Goal: Communication & Community: Answer question/provide support

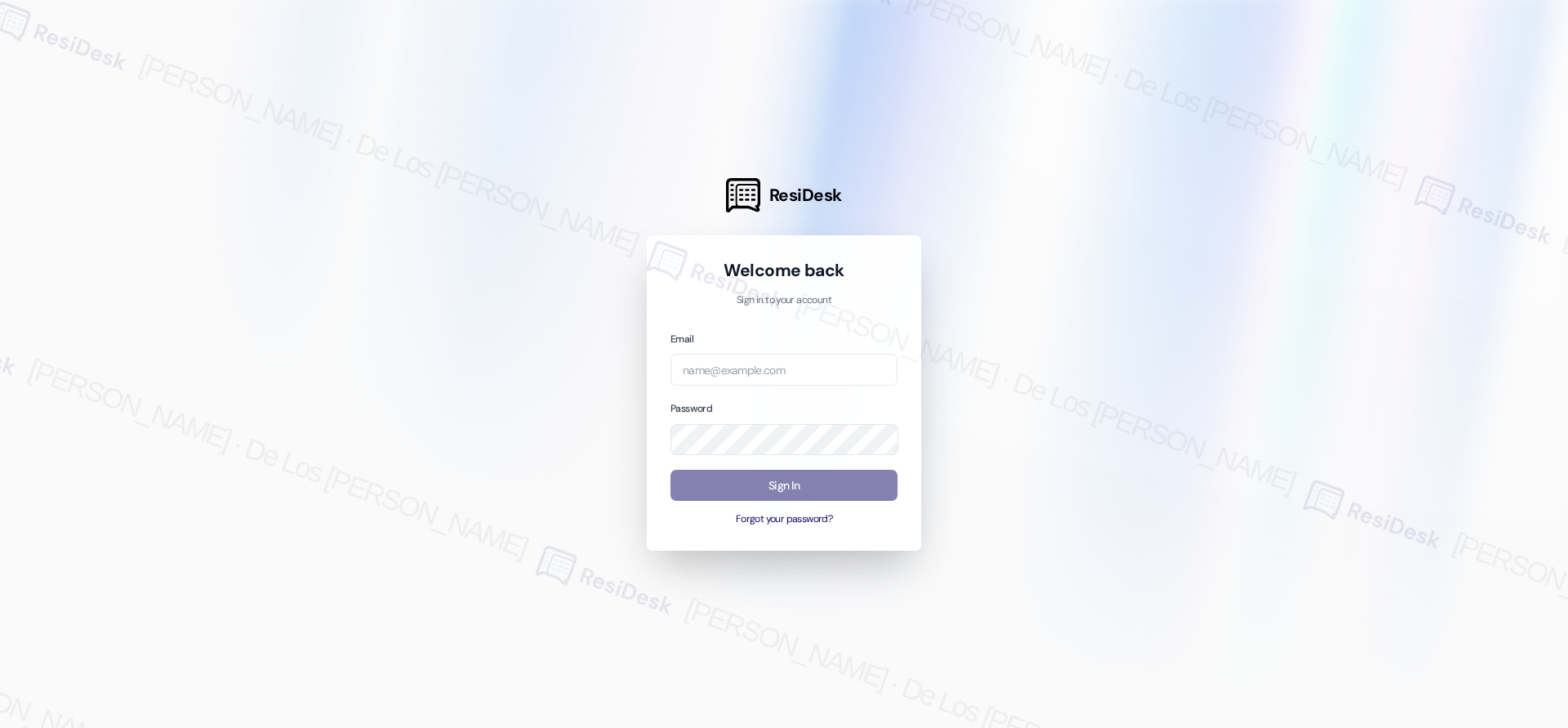
drag, startPoint x: 1401, startPoint y: 193, endPoint x: 1385, endPoint y: 200, distance: 17.5
click at [1400, 193] on div at bounding box center [784, 364] width 1568 height 728
click at [750, 373] on input "email" at bounding box center [783, 370] width 227 height 32
paste input "[EMAIL_ADDRESS][PERSON_NAME][DOMAIN_NAME]"
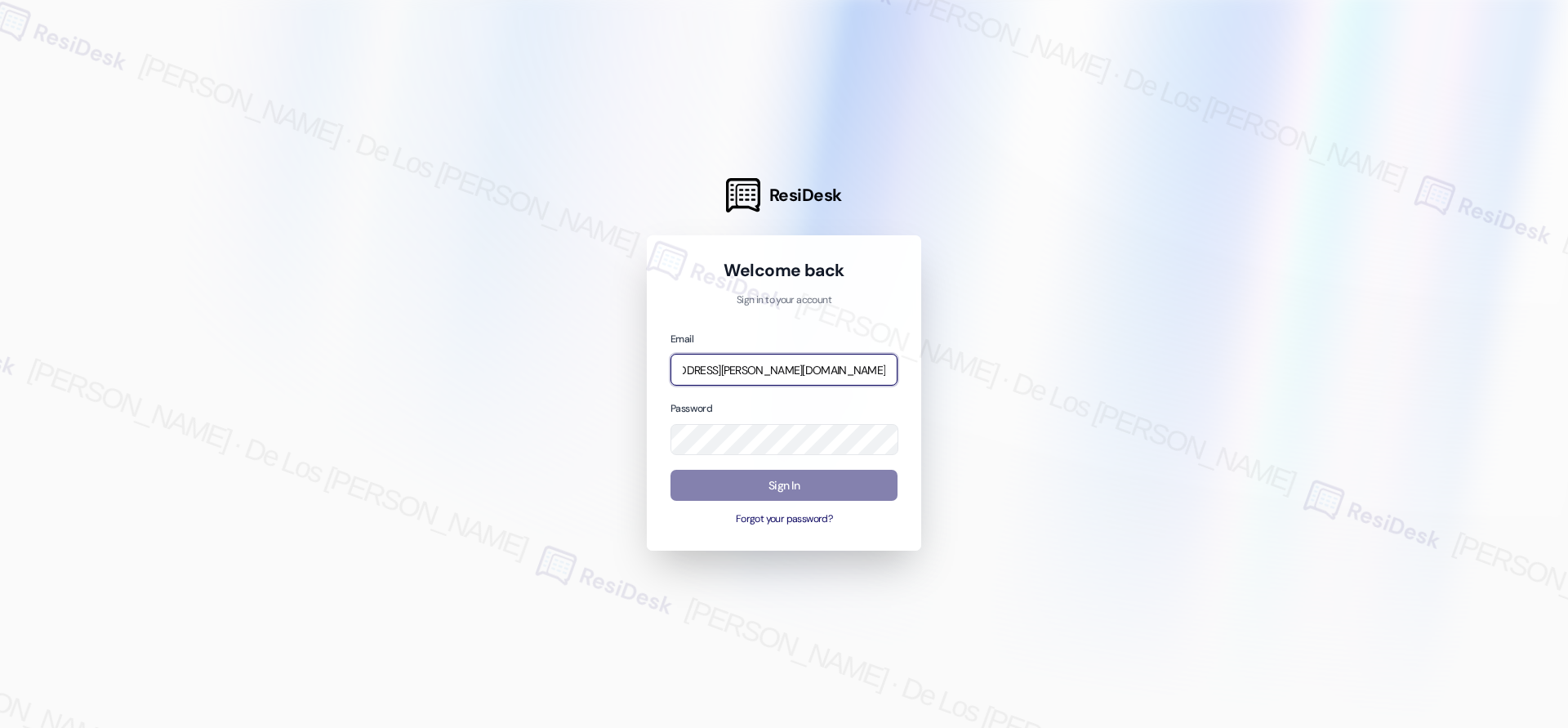
type input "[EMAIL_ADDRESS][PERSON_NAME][DOMAIN_NAME]"
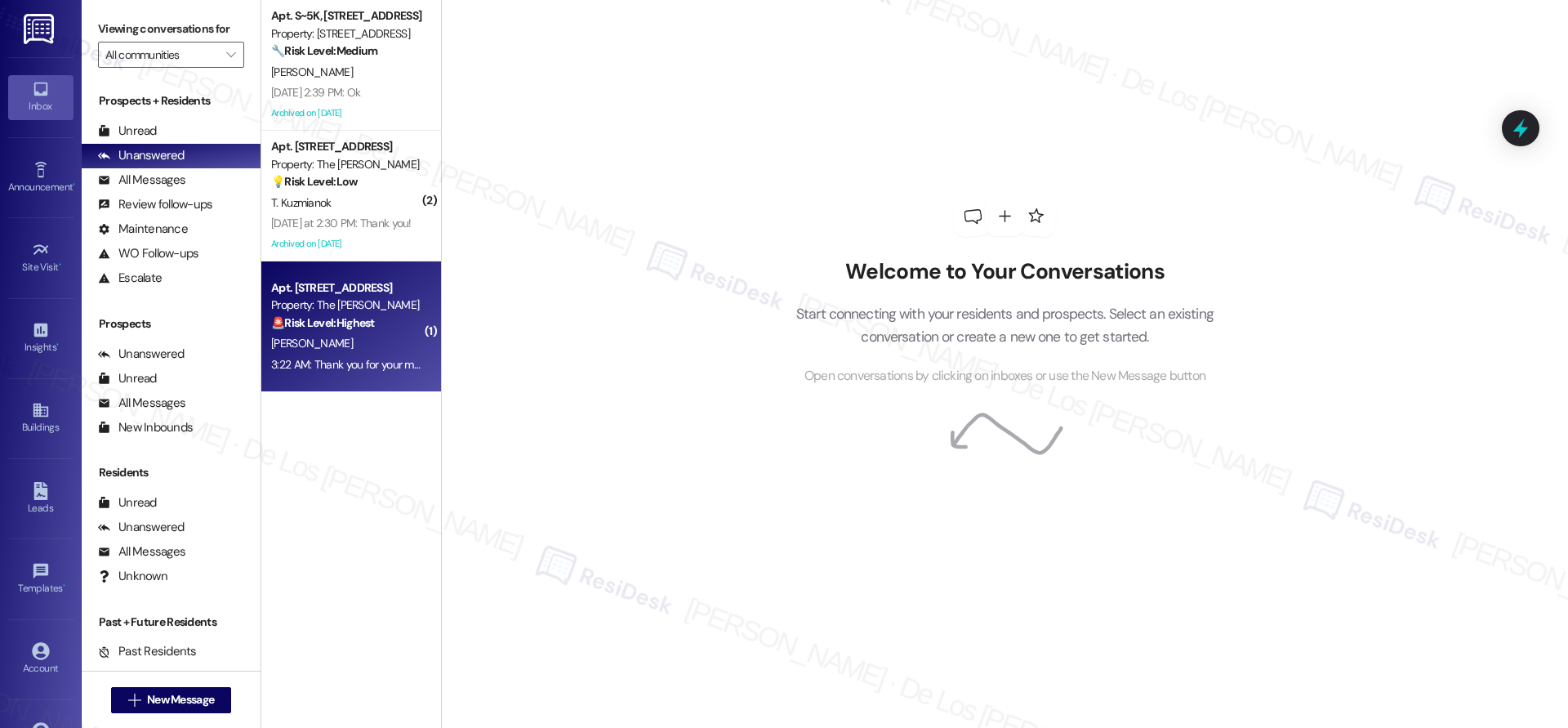
click at [387, 311] on div "Property: The [PERSON_NAME]" at bounding box center [346, 304] width 151 height 17
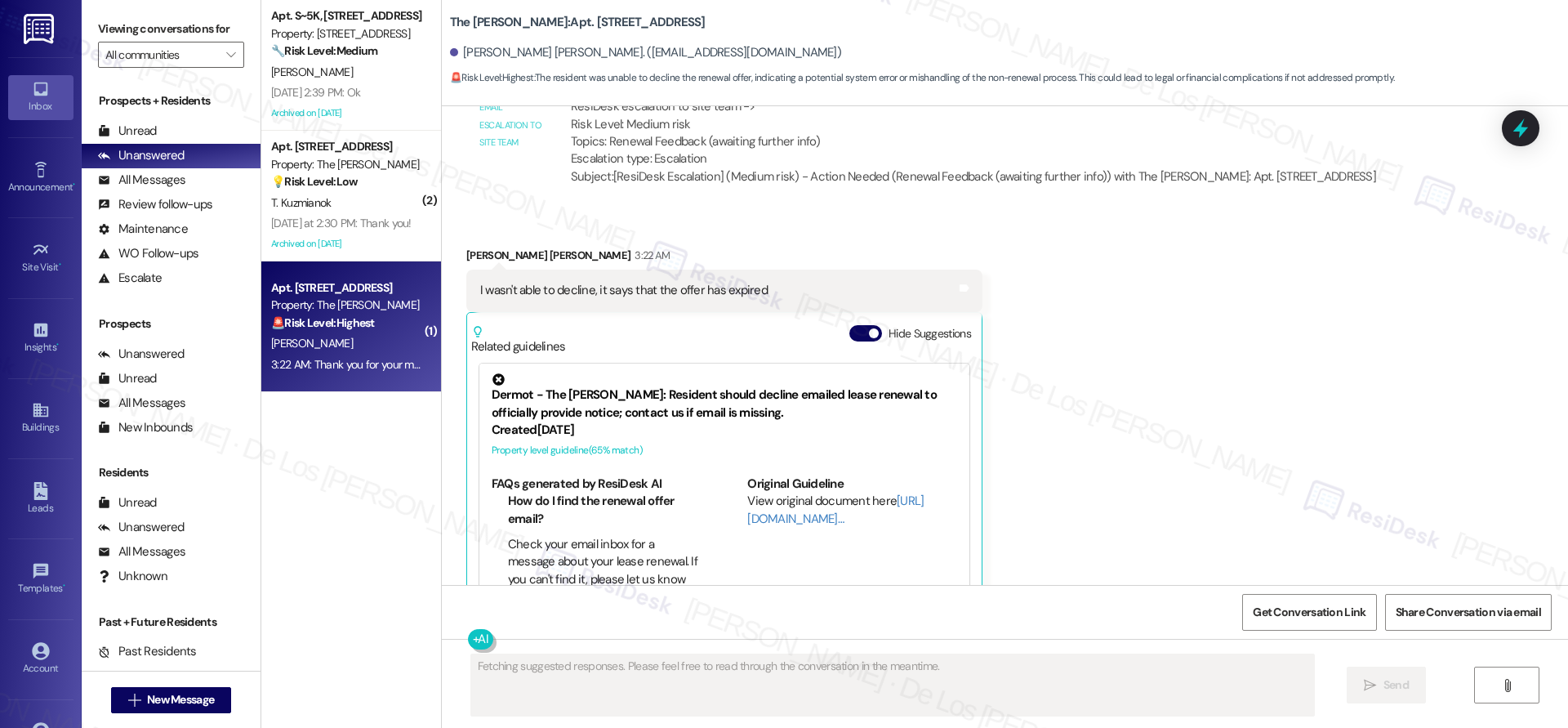
scroll to position [6139, 0]
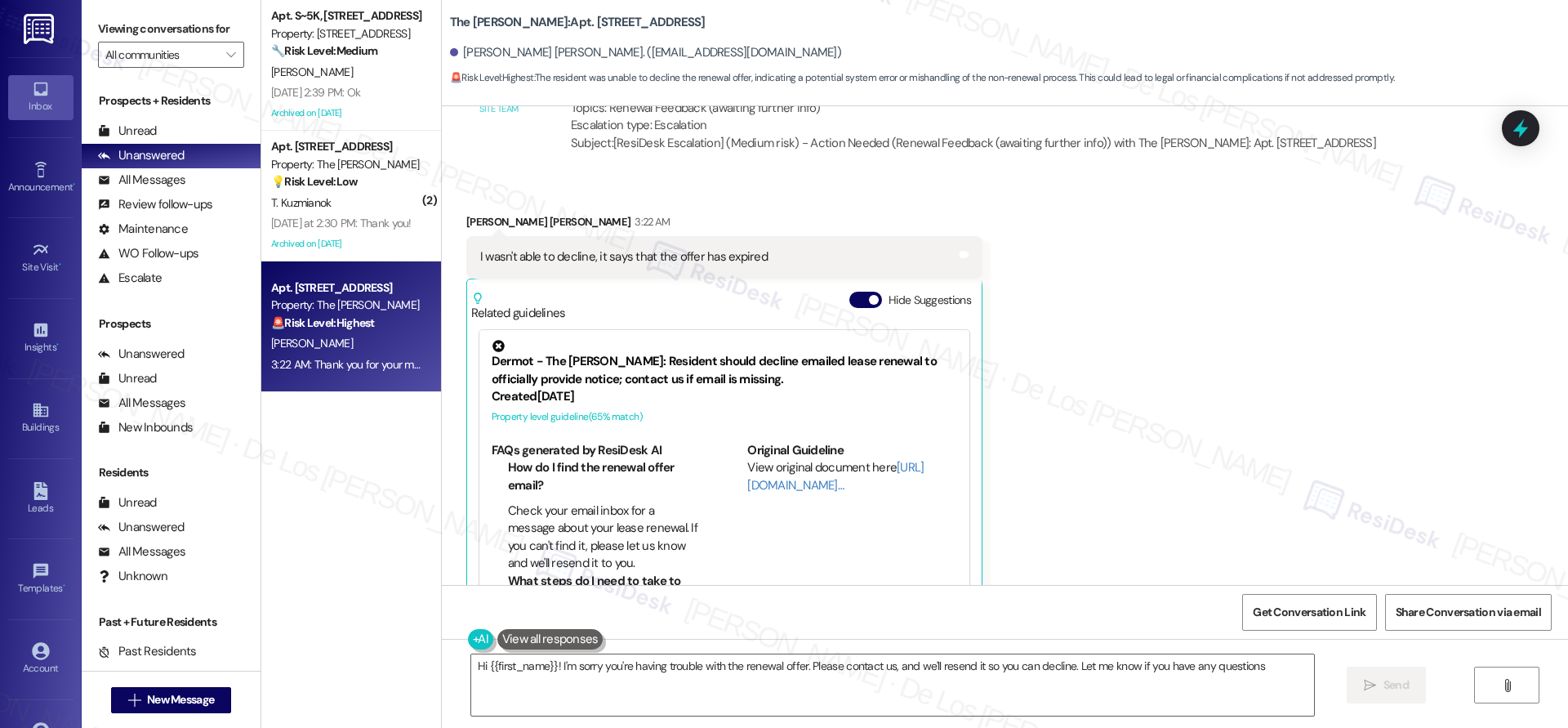
type textarea "Hi {{first_name}}! I'm sorry you're having trouble with the renewal offer. Plea…"
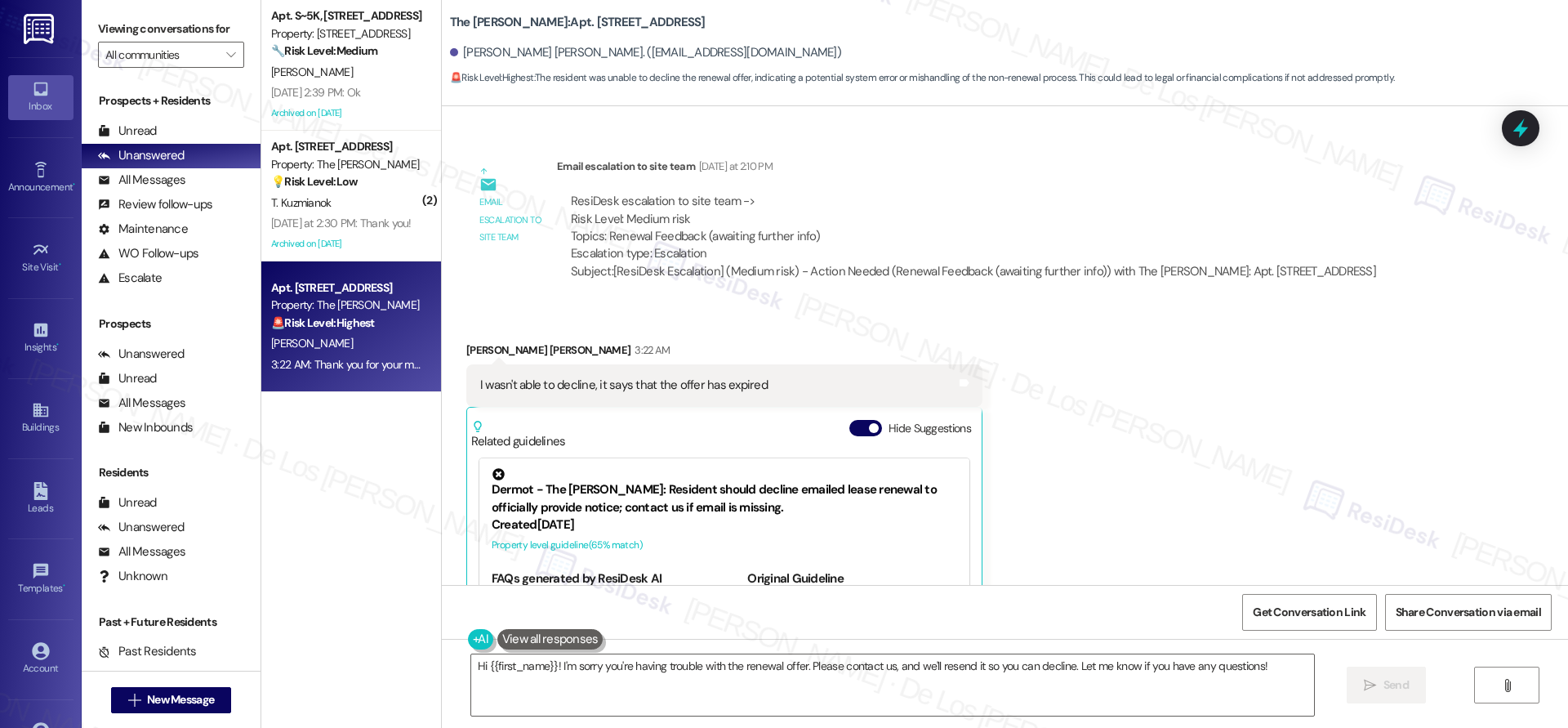
scroll to position [5982, 0]
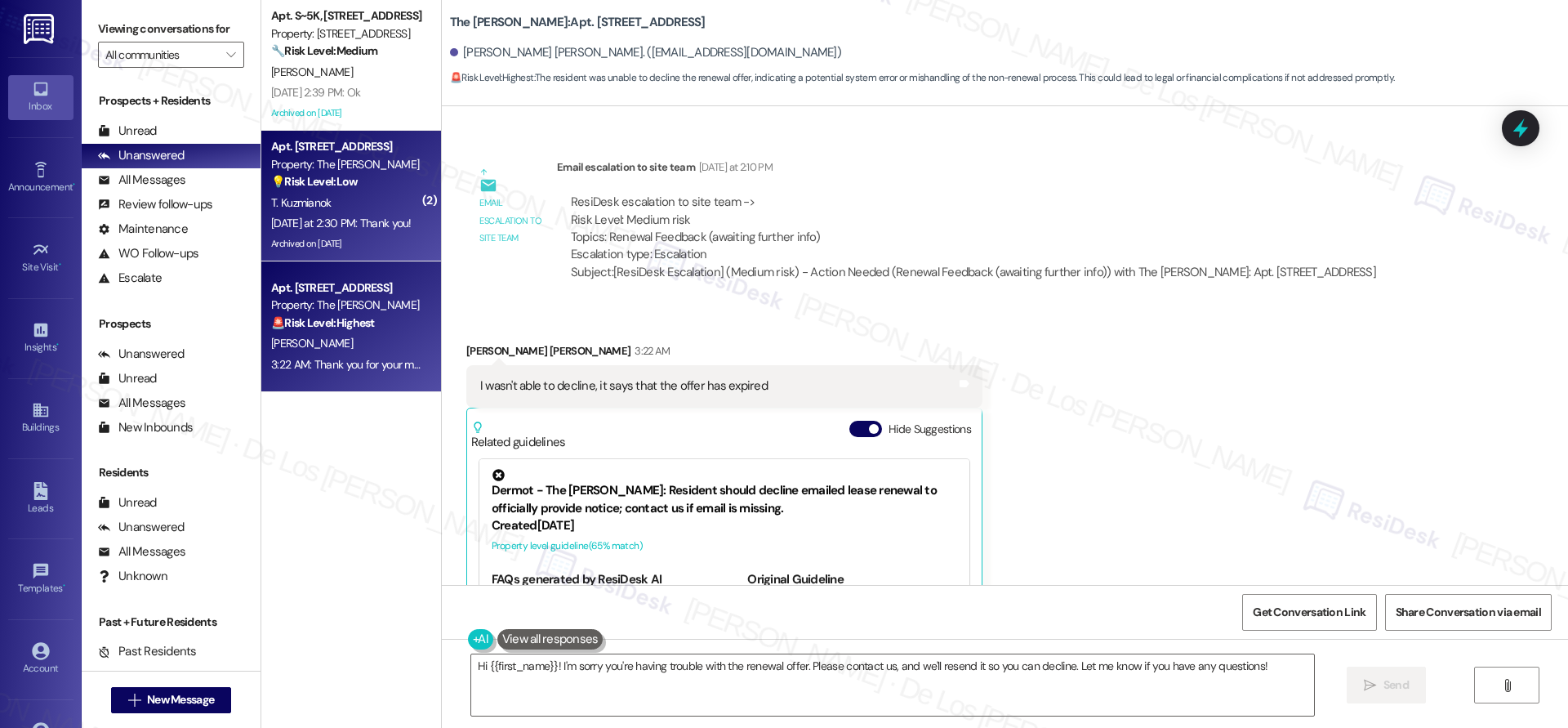
click at [333, 223] on div "[DATE] at 2:30 PM: Thank you! [DATE] at 2:30 PM: Thank you!" at bounding box center [340, 223] width 140 height 15
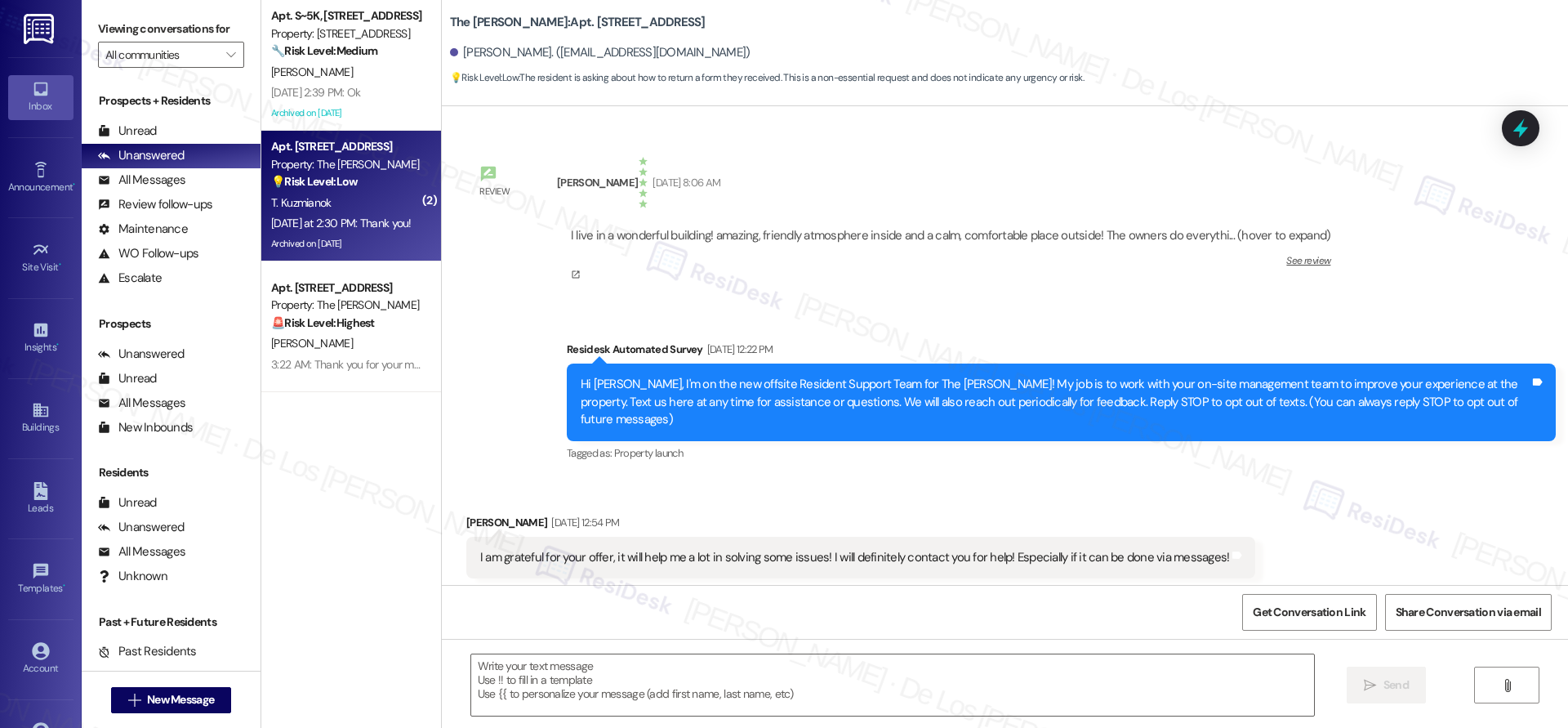
scroll to position [18251, 0]
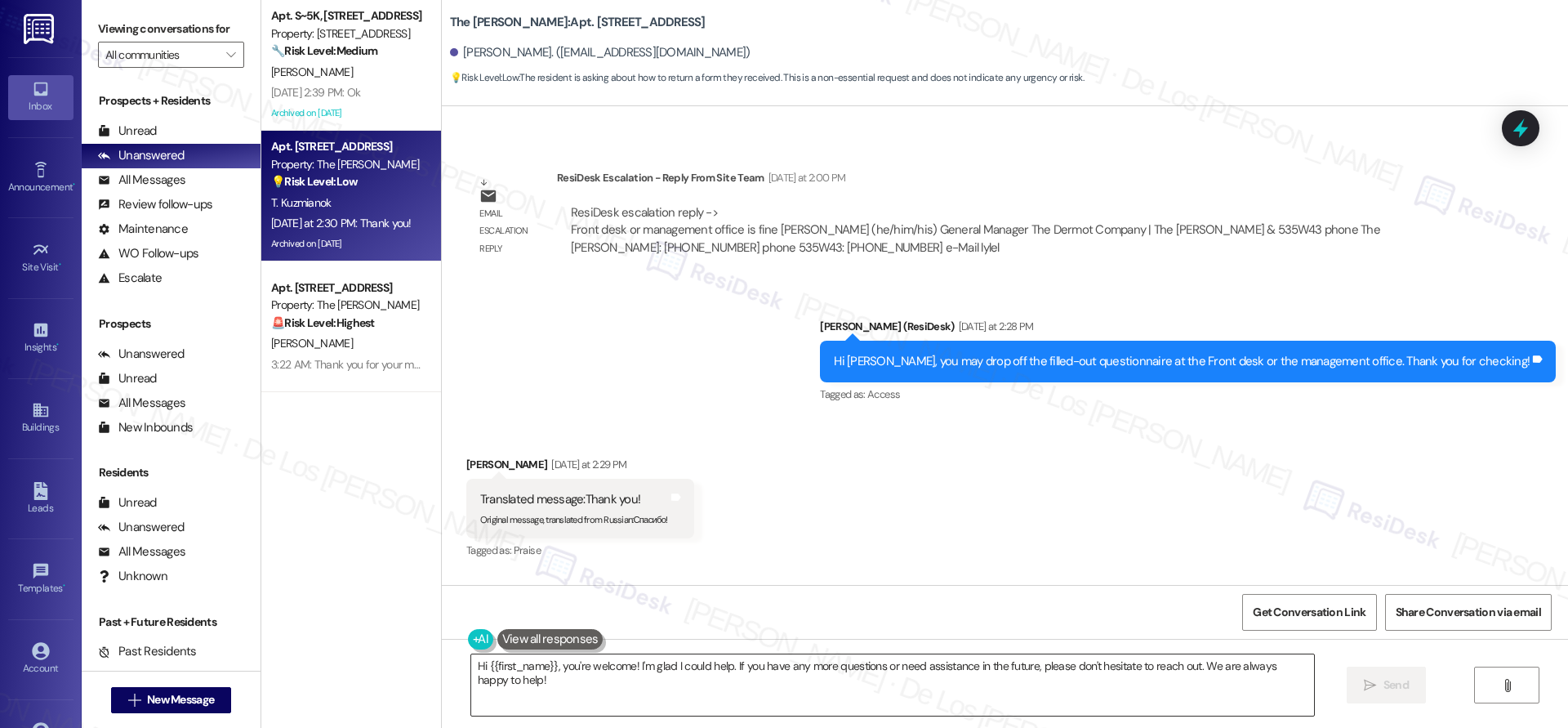
click at [641, 707] on textarea "Hi {{first_name}}, you're welcome! I'm glad I could help. If you have any more …" at bounding box center [892, 685] width 843 height 61
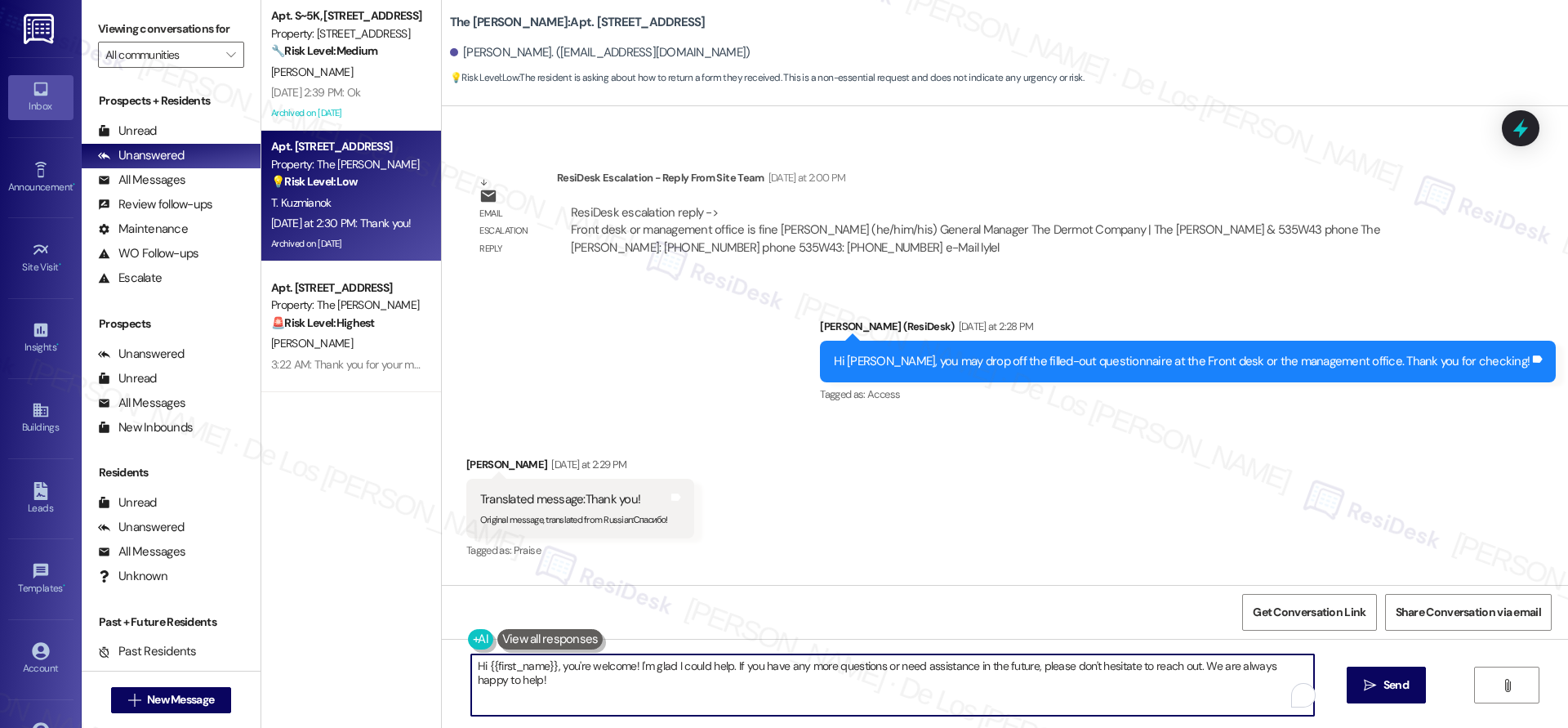
click at [641, 706] on textarea "Hi {{first_name}}, you're welcome! I'm glad I could help. If you have any more …" at bounding box center [892, 685] width 843 height 61
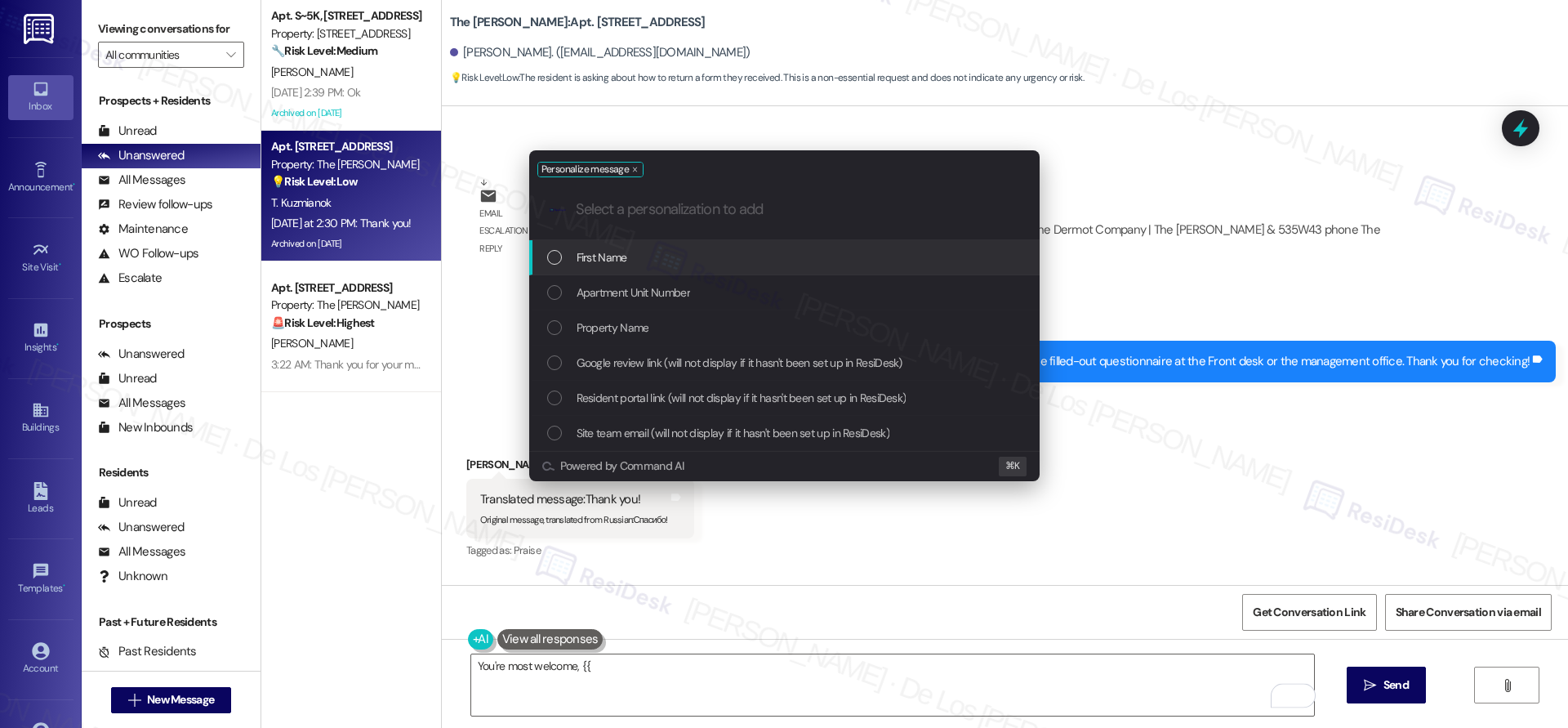
click at [728, 251] on div "First Name" at bounding box center [787, 258] width 478 height 18
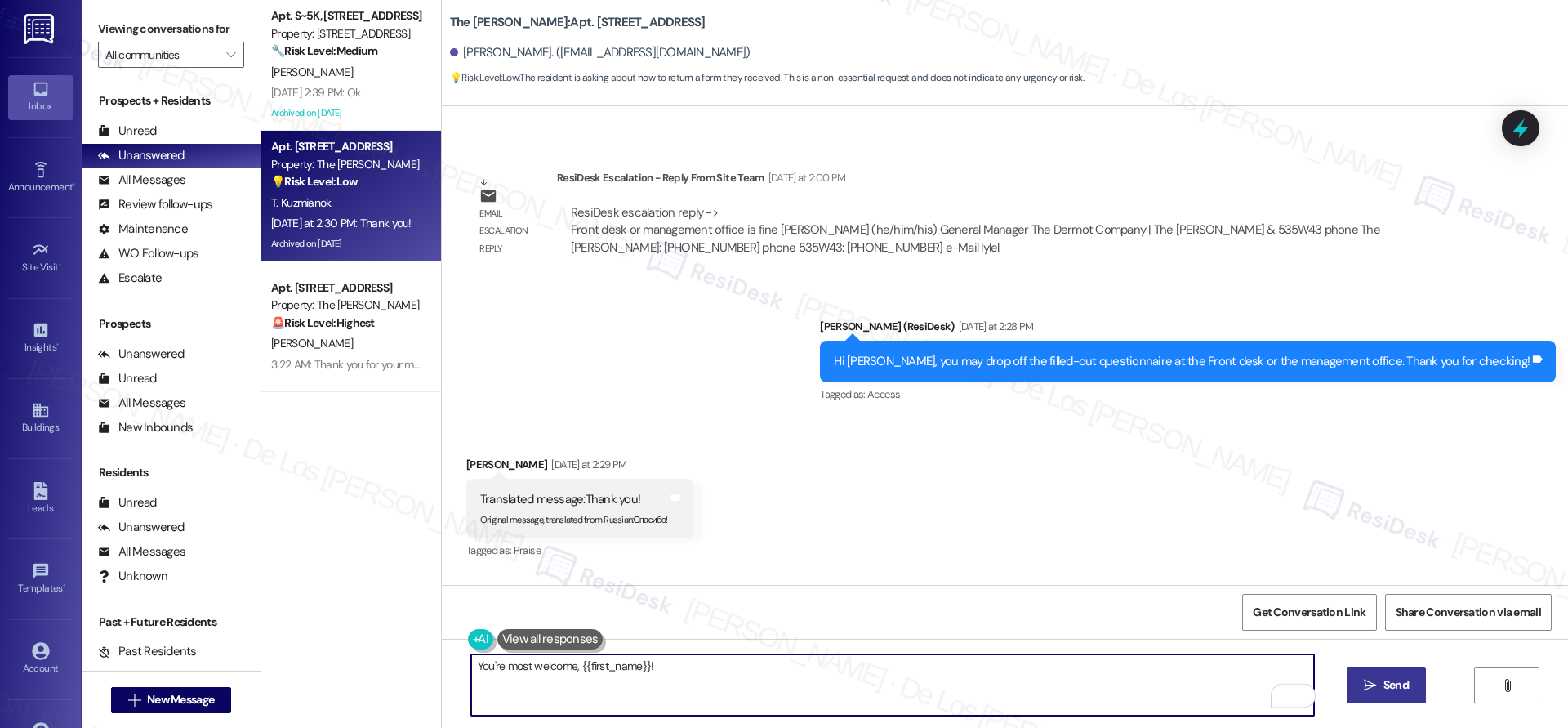
type textarea "You're most welcome, {{first_name}}!"
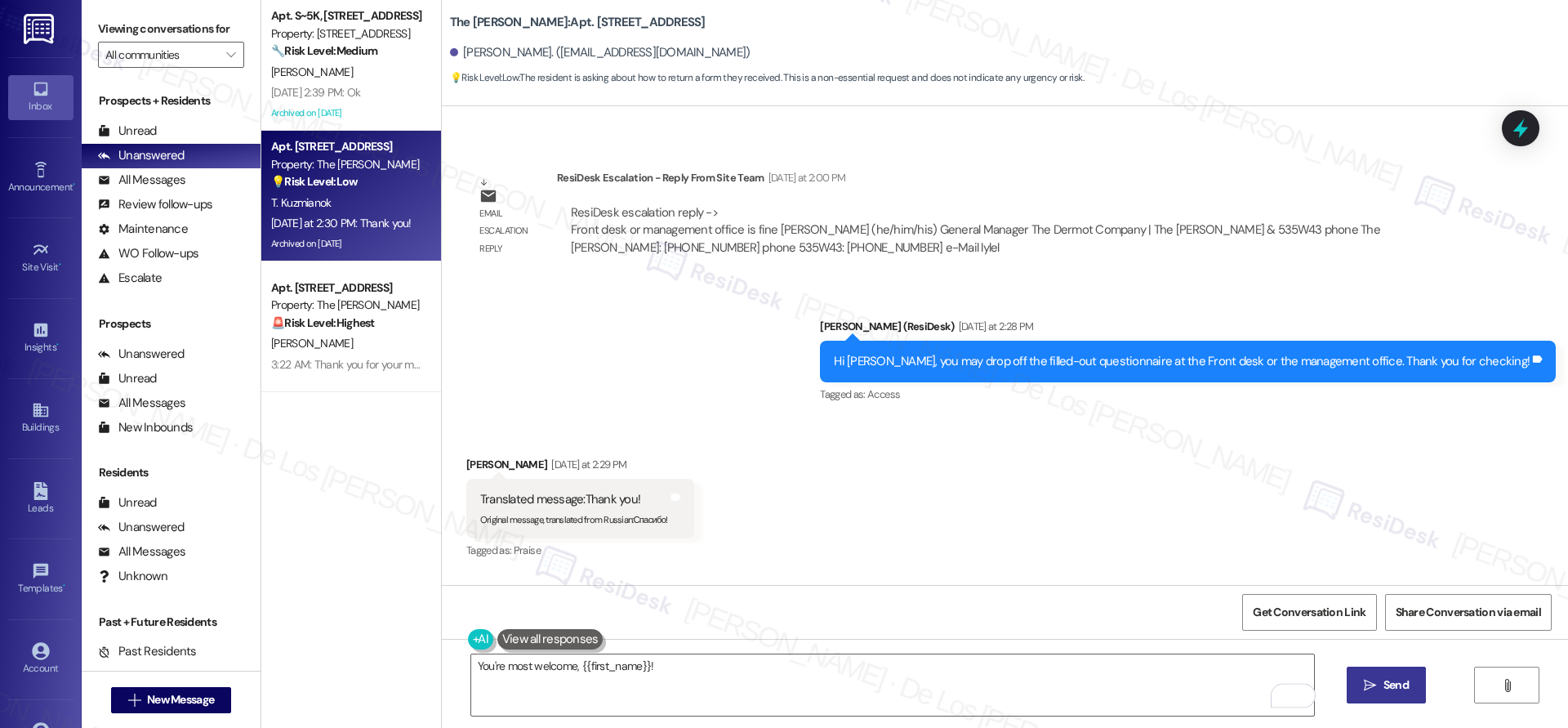
click at [1379, 675] on button " Send" at bounding box center [1386, 686] width 79 height 37
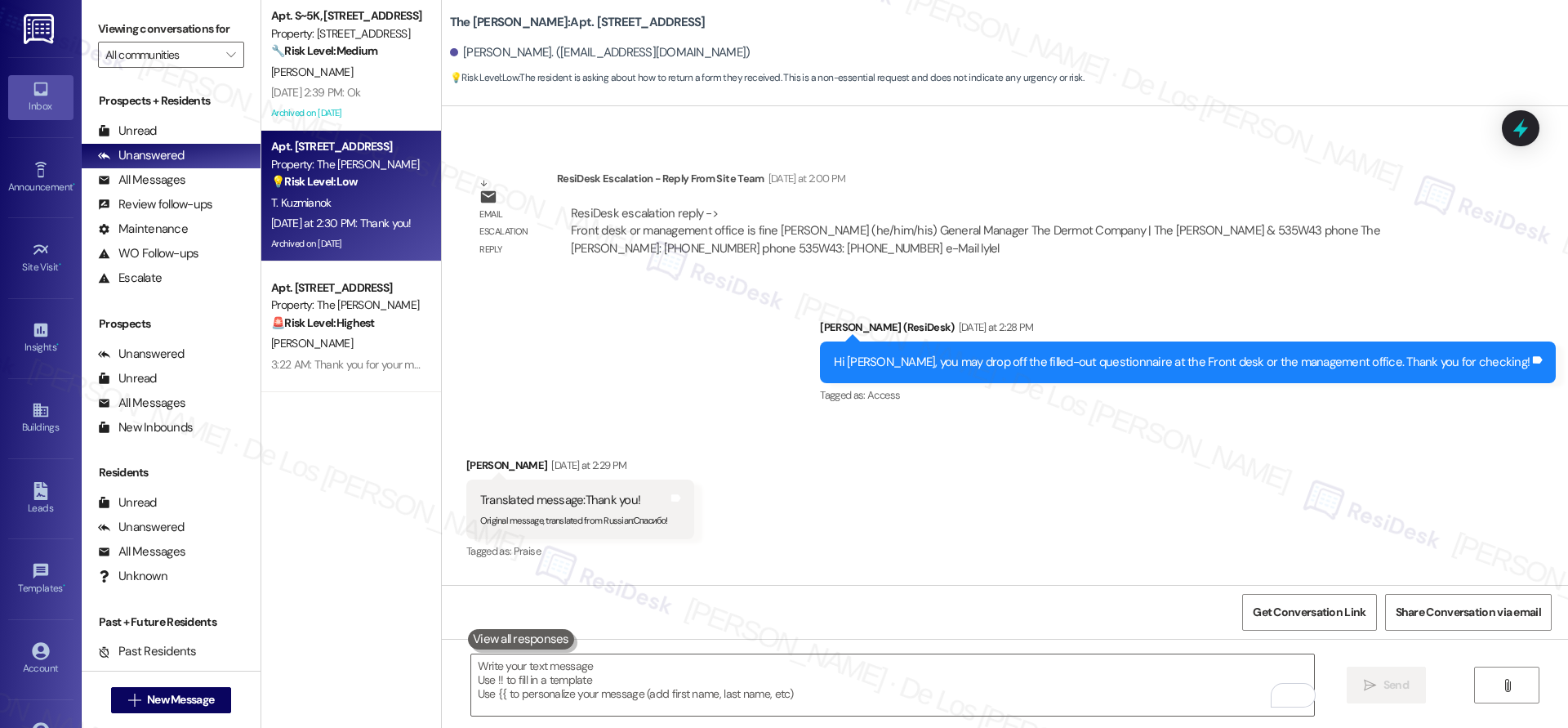
scroll to position [18364, 0]
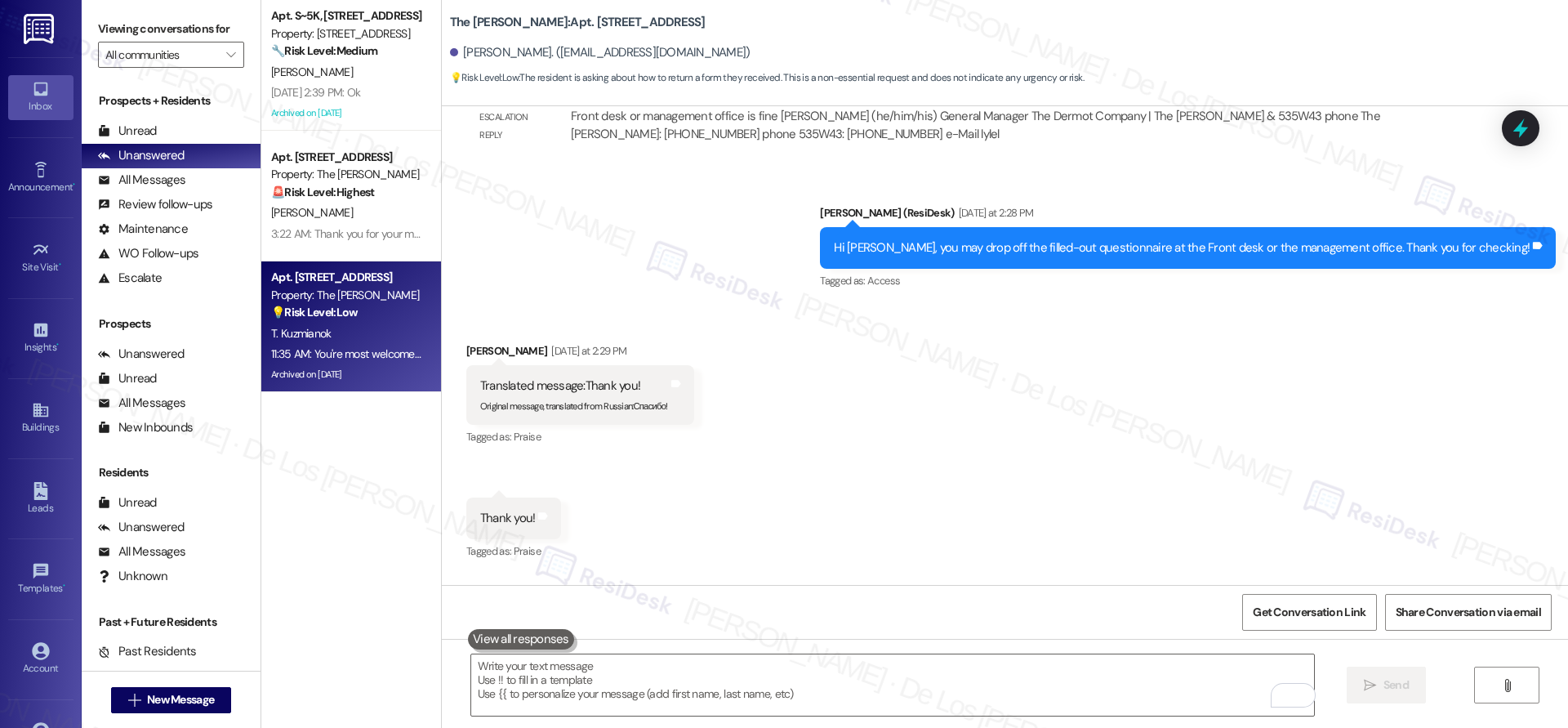
click at [348, 266] on div "Apt. 05B, [STREET_ADDRESS] Property: The [PERSON_NAME] 💡 Risk Level: Low The re…" at bounding box center [351, 326] width 180 height 131
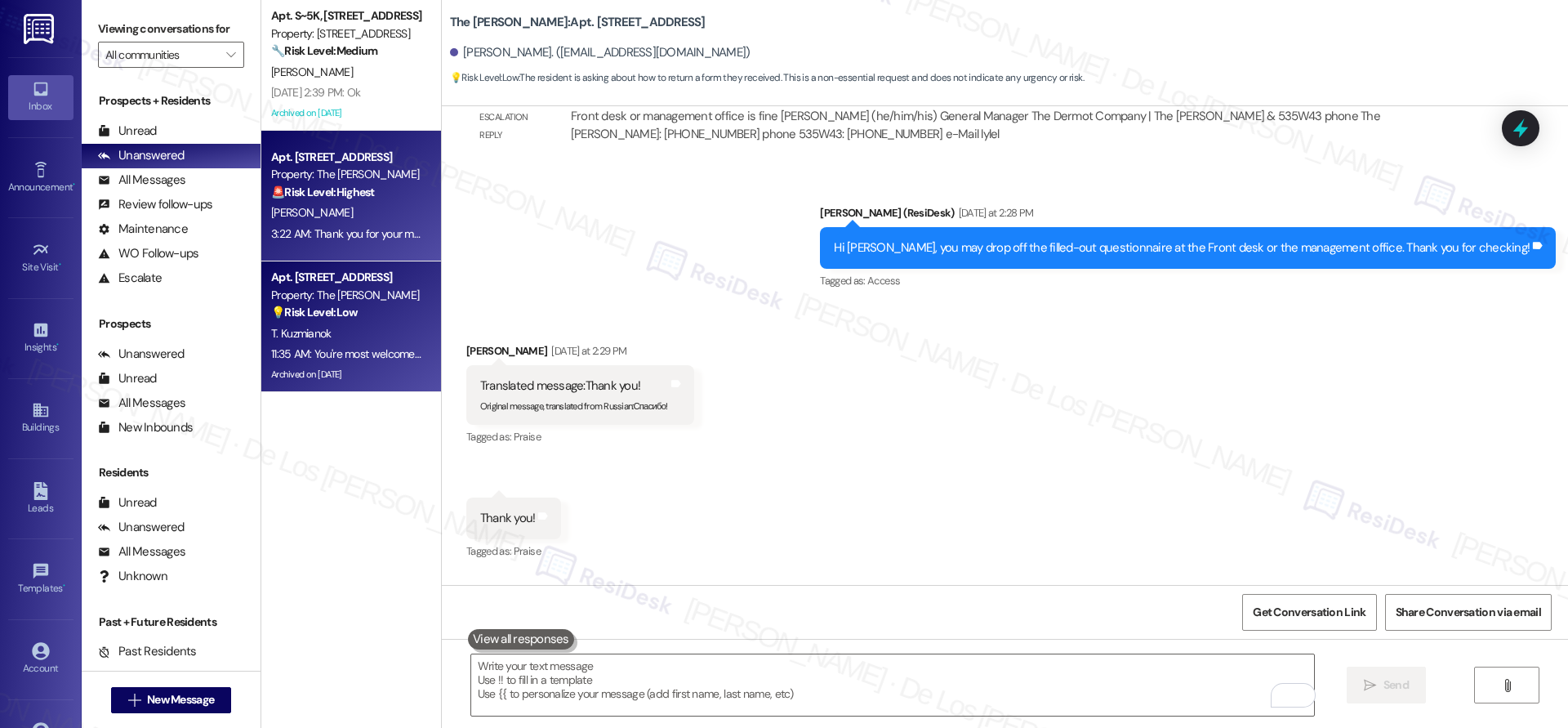
click at [360, 227] on div "3:22 AM: Thank you for your message. Our offices are currently closed, but we w…" at bounding box center [1133, 234] width 1726 height 15
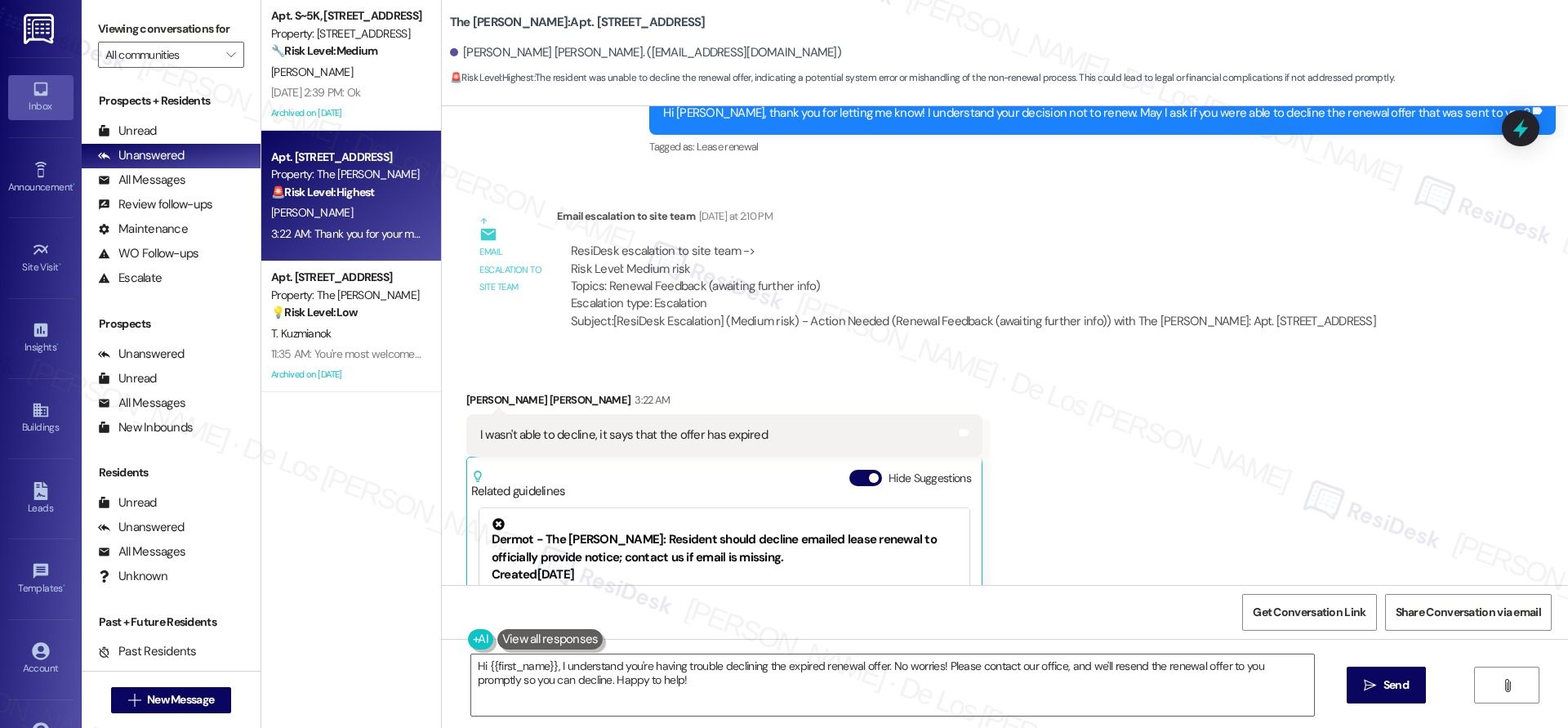
scroll to position [5895, 0]
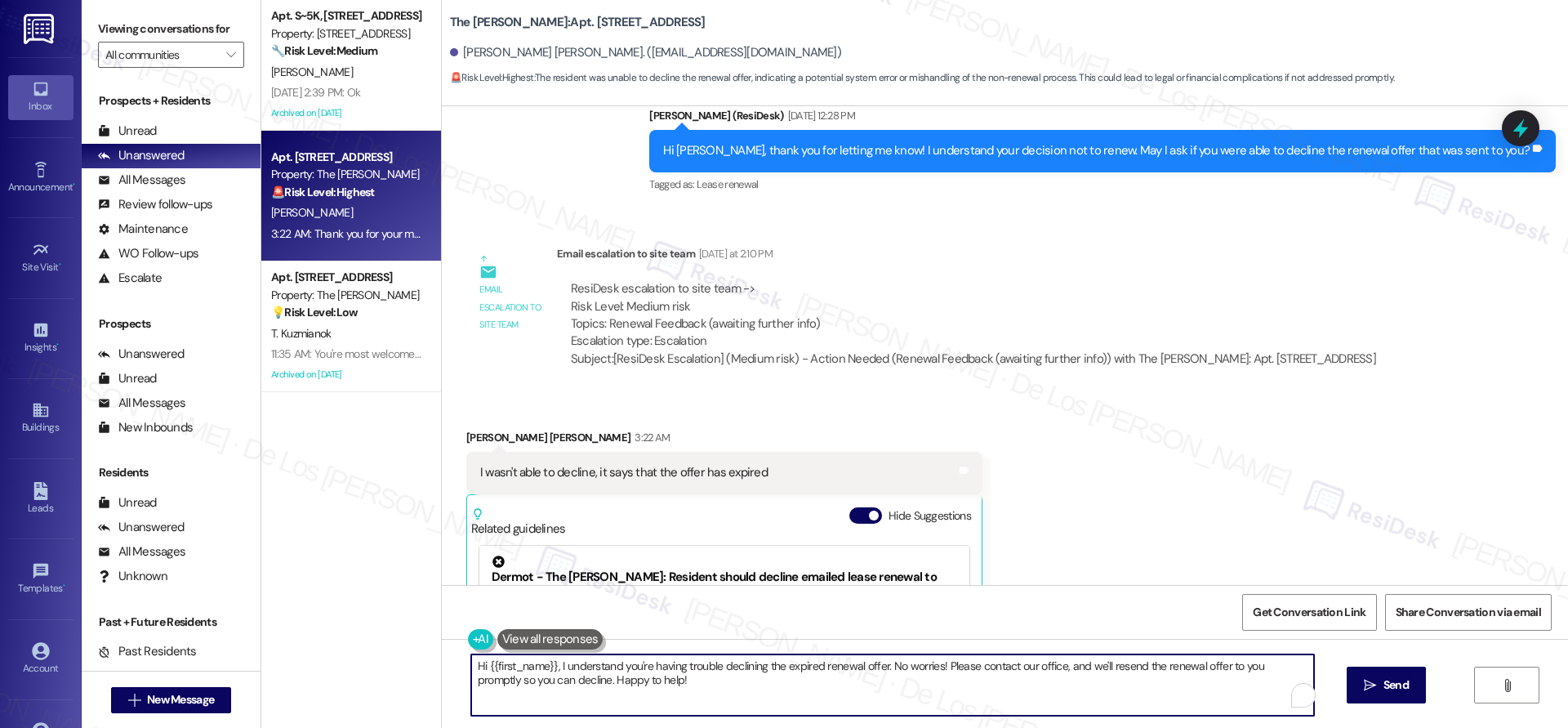
click at [779, 676] on textarea "Hi {{first_name}}, I understand you're having trouble declining the expired ren…" at bounding box center [892, 685] width 843 height 61
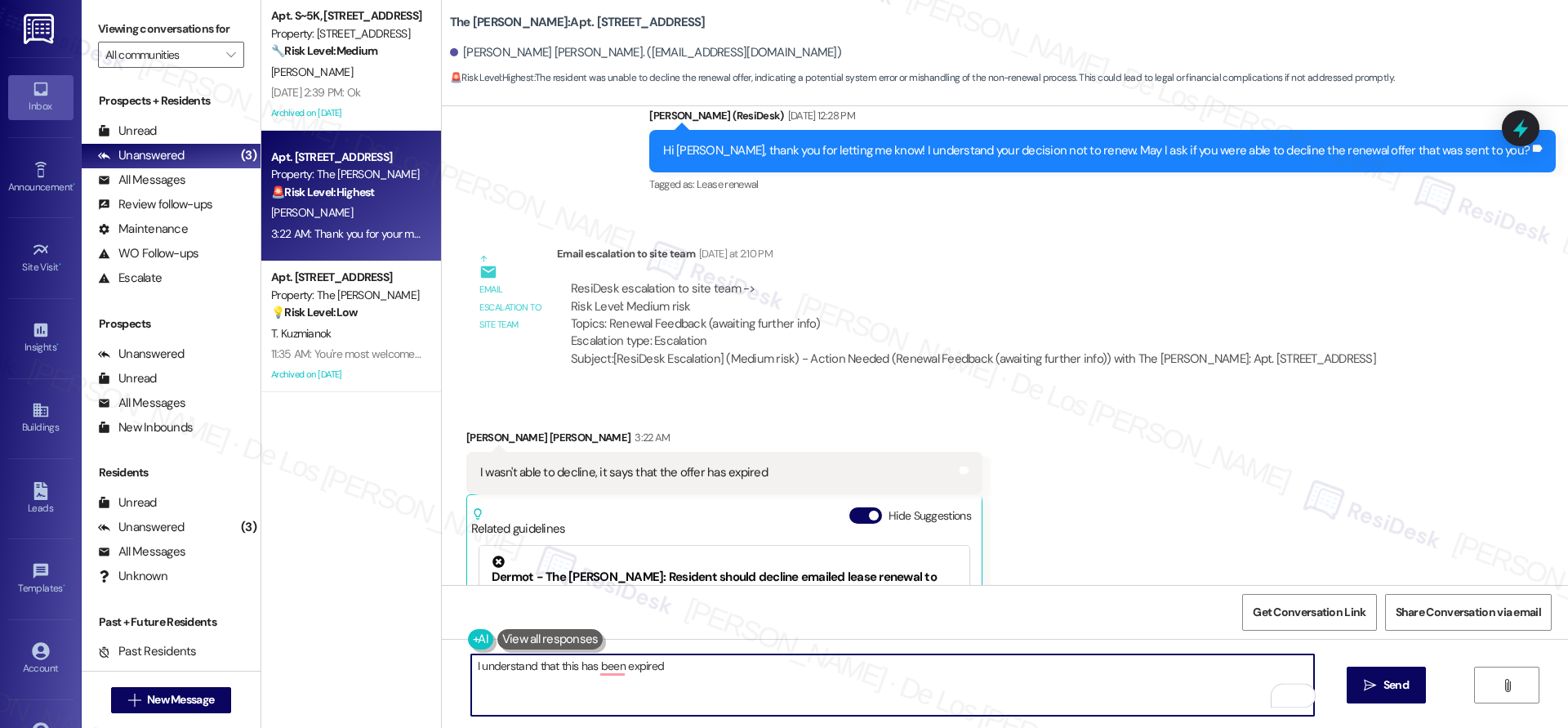
type textarea "I understand that this has been expired"
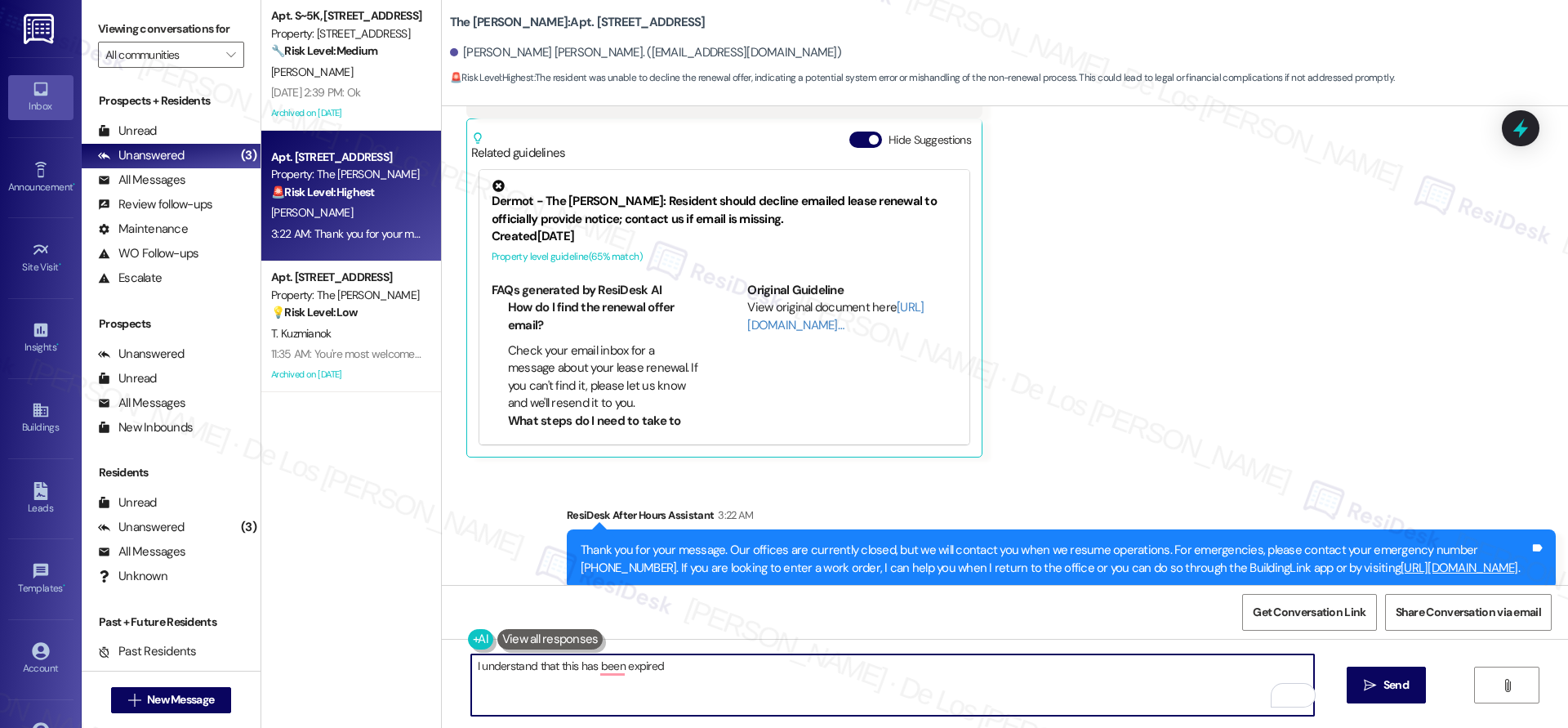
scroll to position [1, 0]
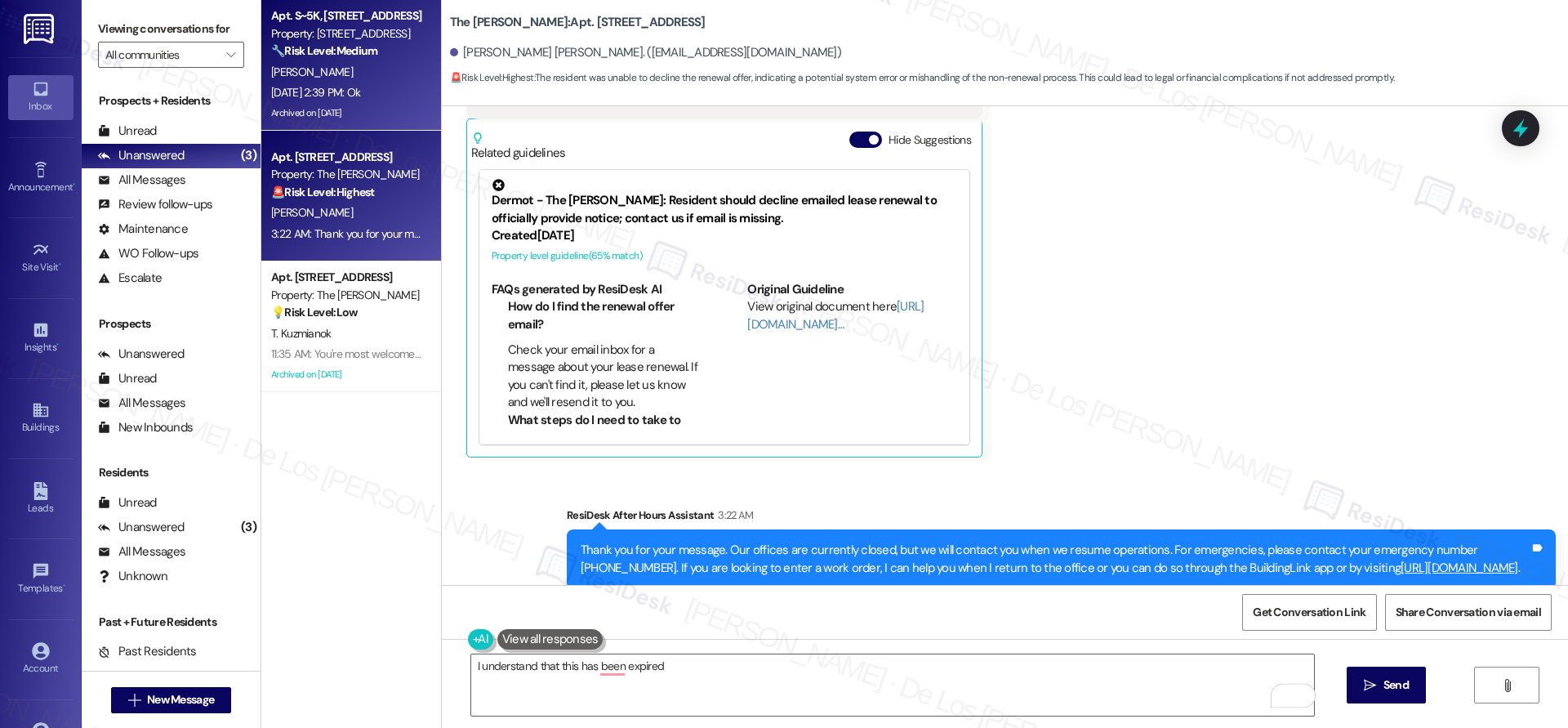
click at [393, 127] on div "Apt. S~5K, [STREET_ADDRESS] Property: [STREET_ADDRESS] 🔧 Risk Level: Medium The…" at bounding box center [351, 65] width 180 height 131
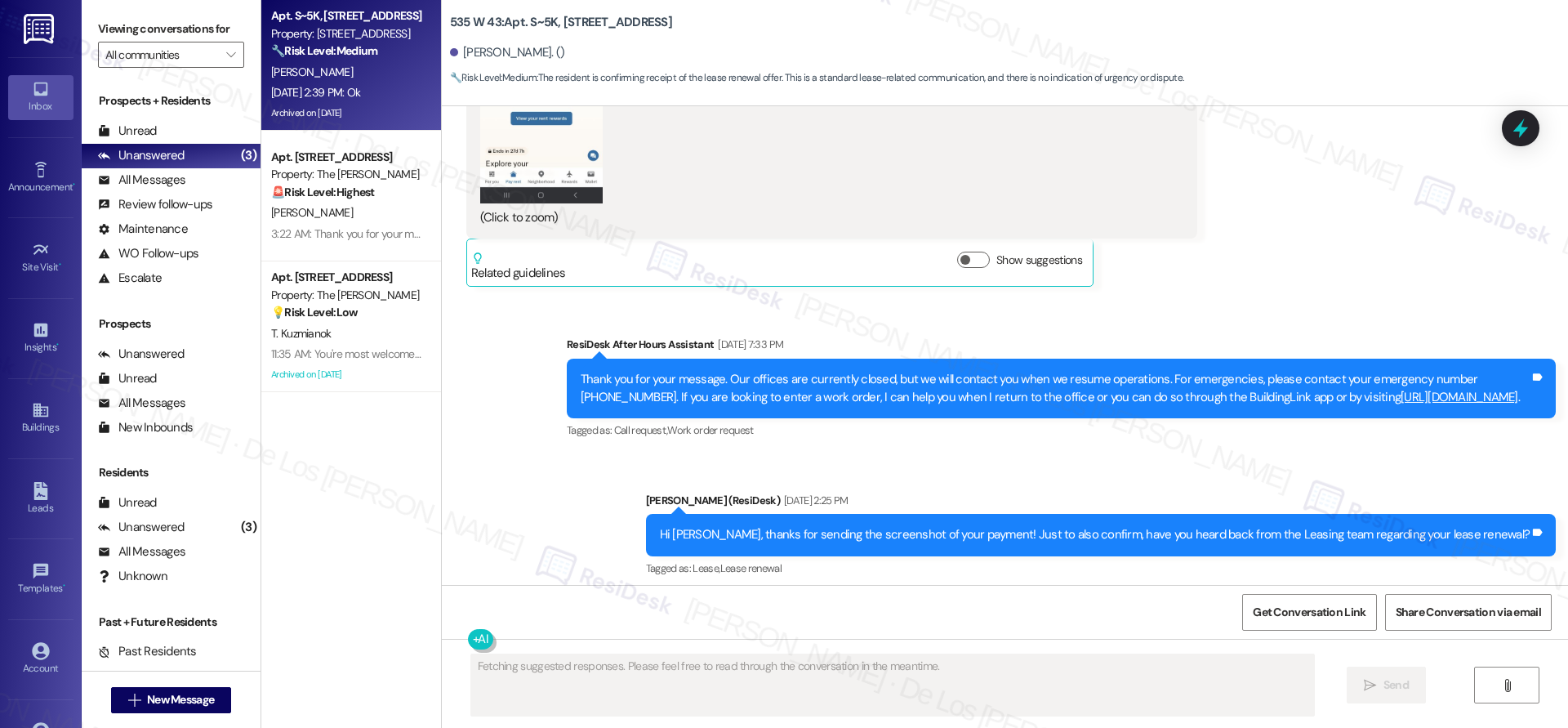
scroll to position [28573, 0]
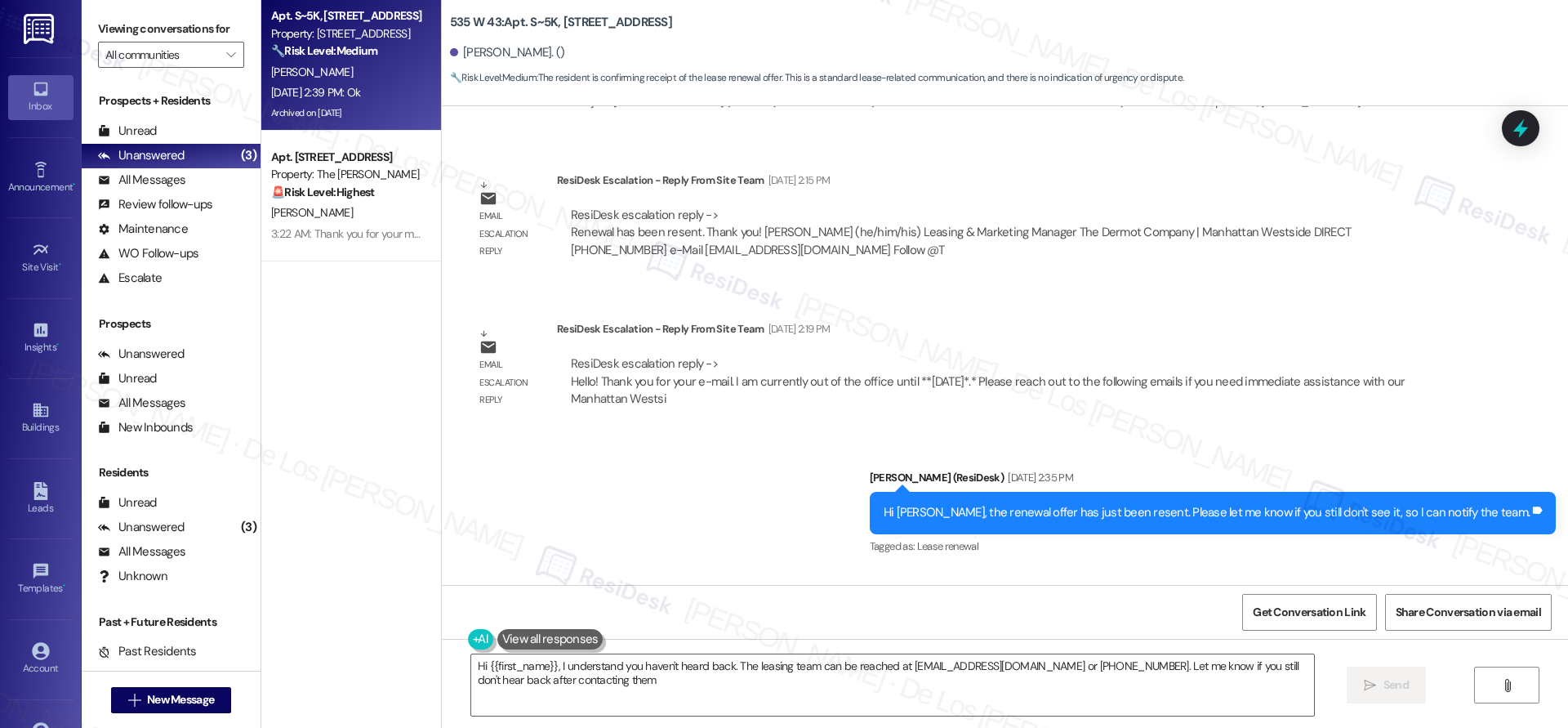
type textarea "Hi {{first_name}}, I understand you haven't heard back. The leasing team can be…"
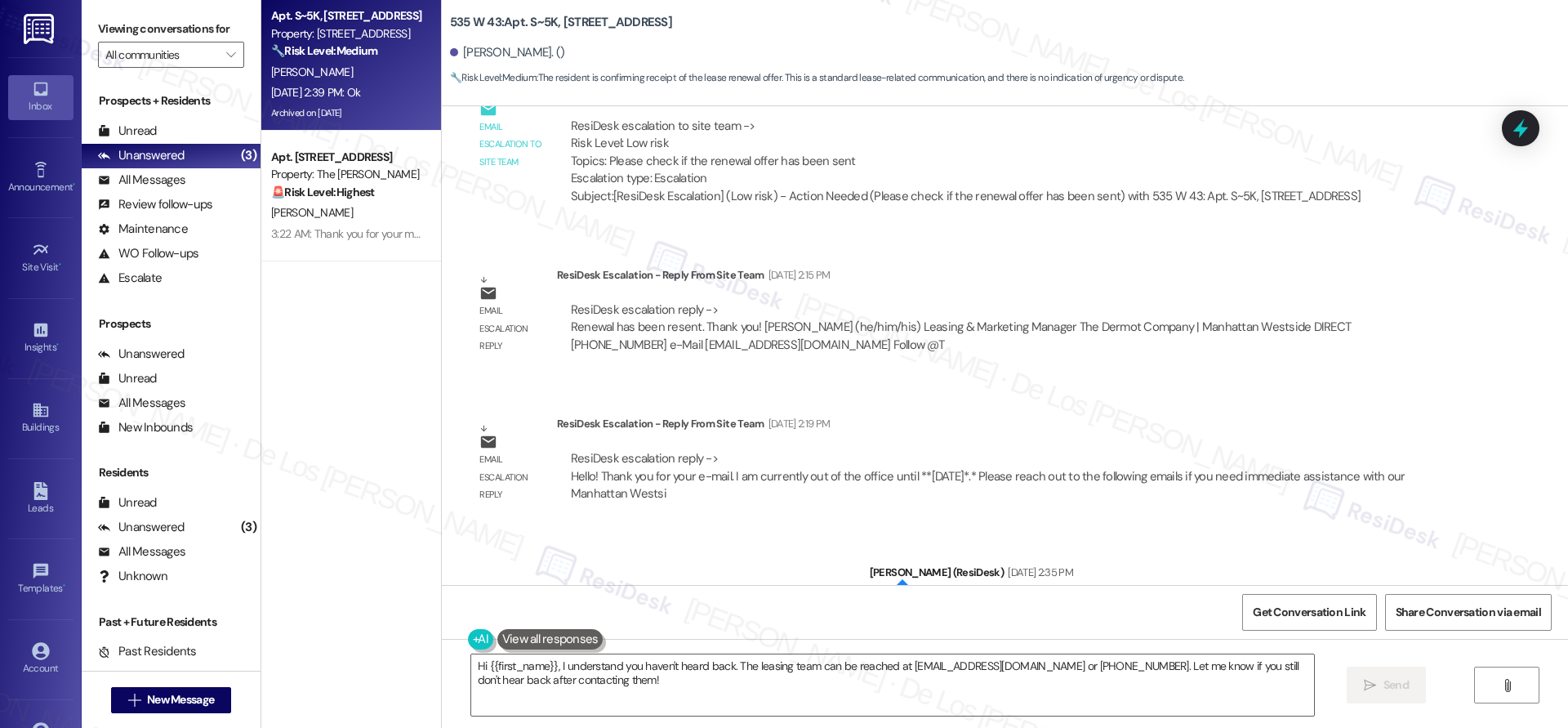
scroll to position [28291, 0]
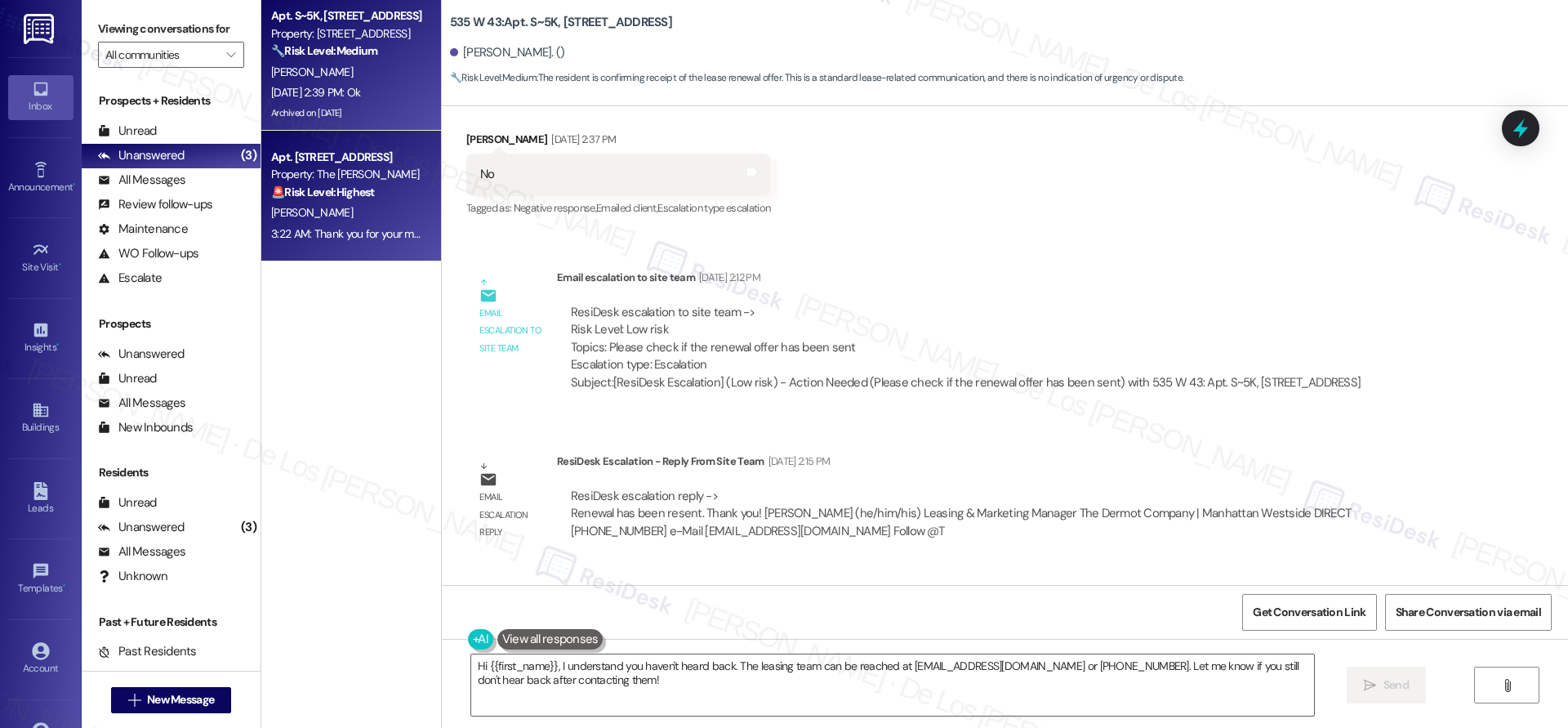
click at [353, 232] on div "3:22 AM: Thank you for your message. Our offices are currently closed, but we w…" at bounding box center [1133, 234] width 1726 height 15
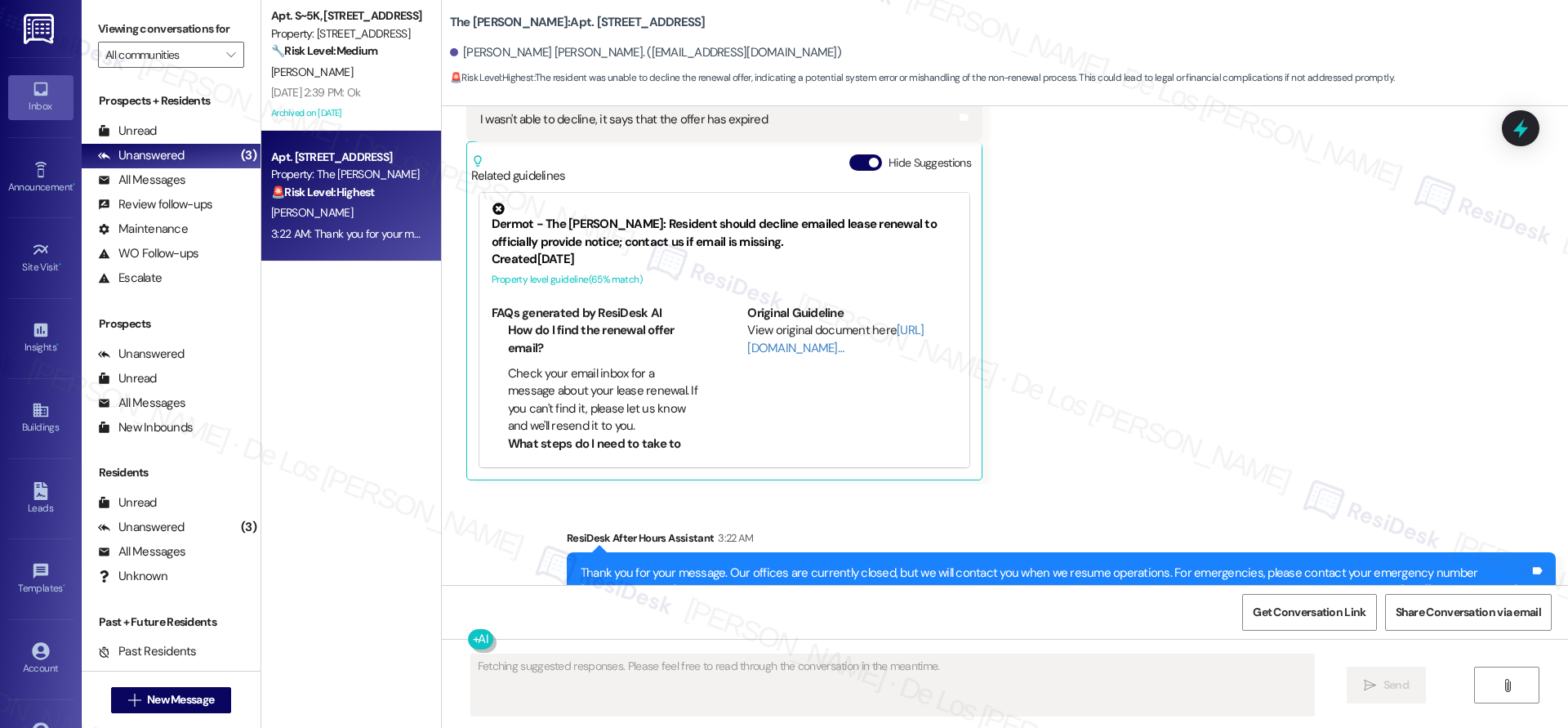
scroll to position [5995, 0]
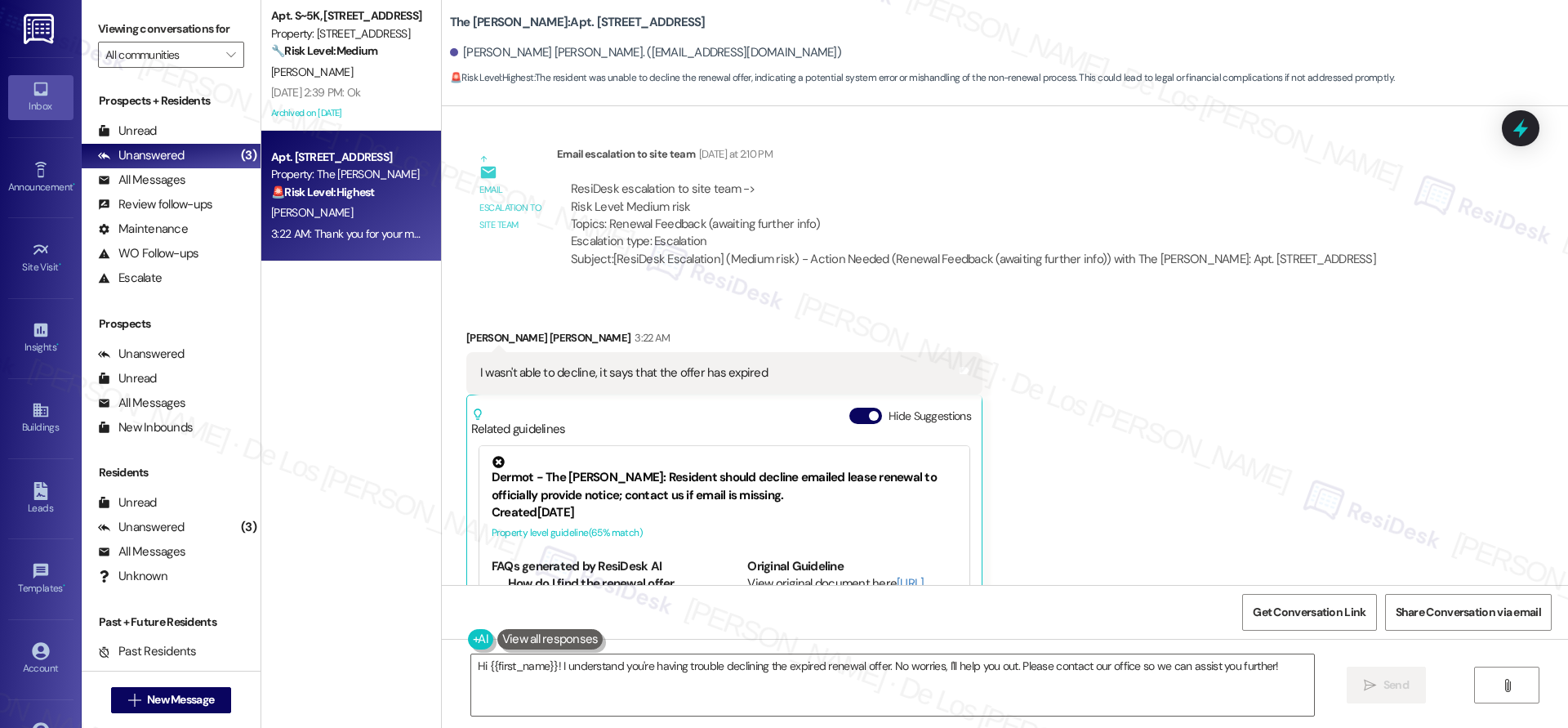
type textarea "Hi {{first_name}}! I understand you're having trouble declining the expired ren…"
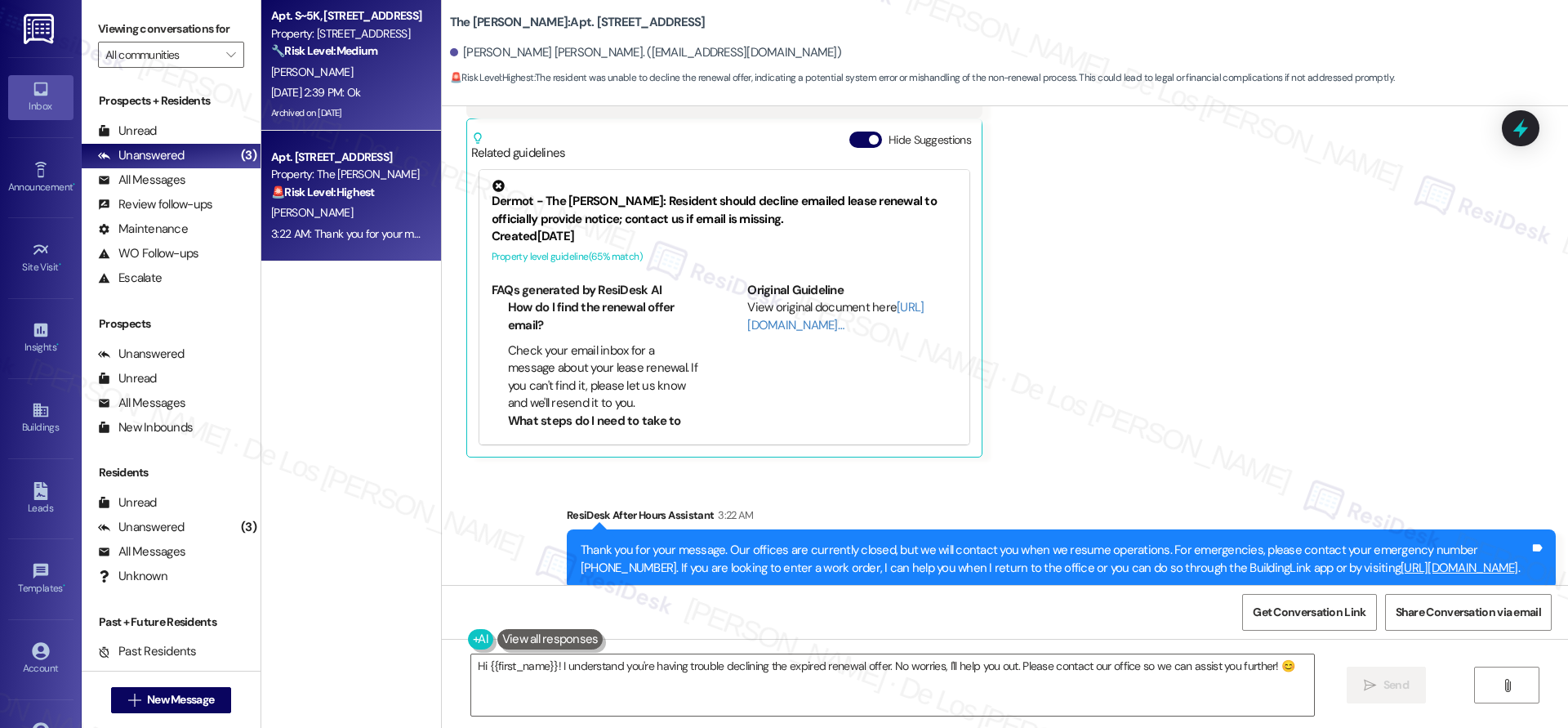
click at [375, 77] on div "[PERSON_NAME]" at bounding box center [347, 71] width 154 height 20
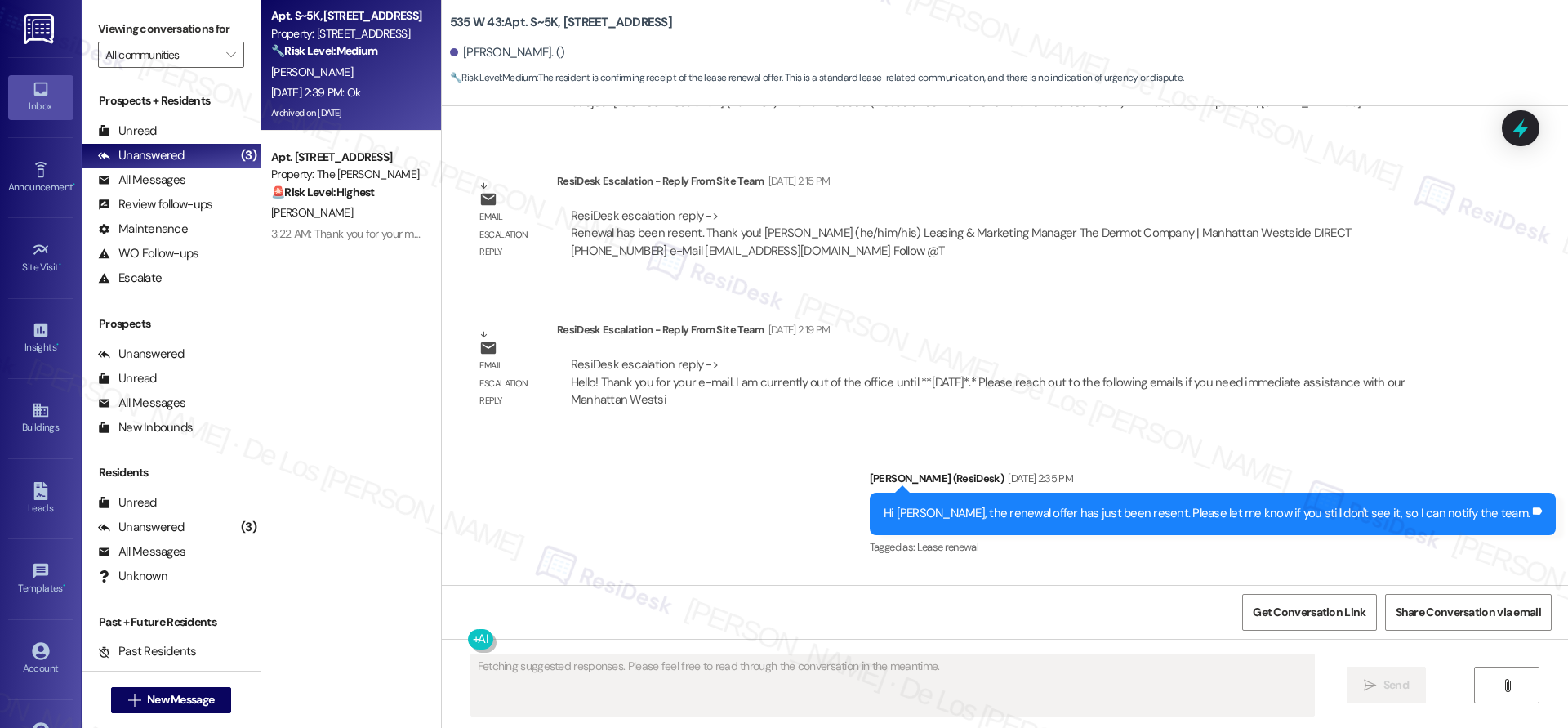
scroll to position [28573, 0]
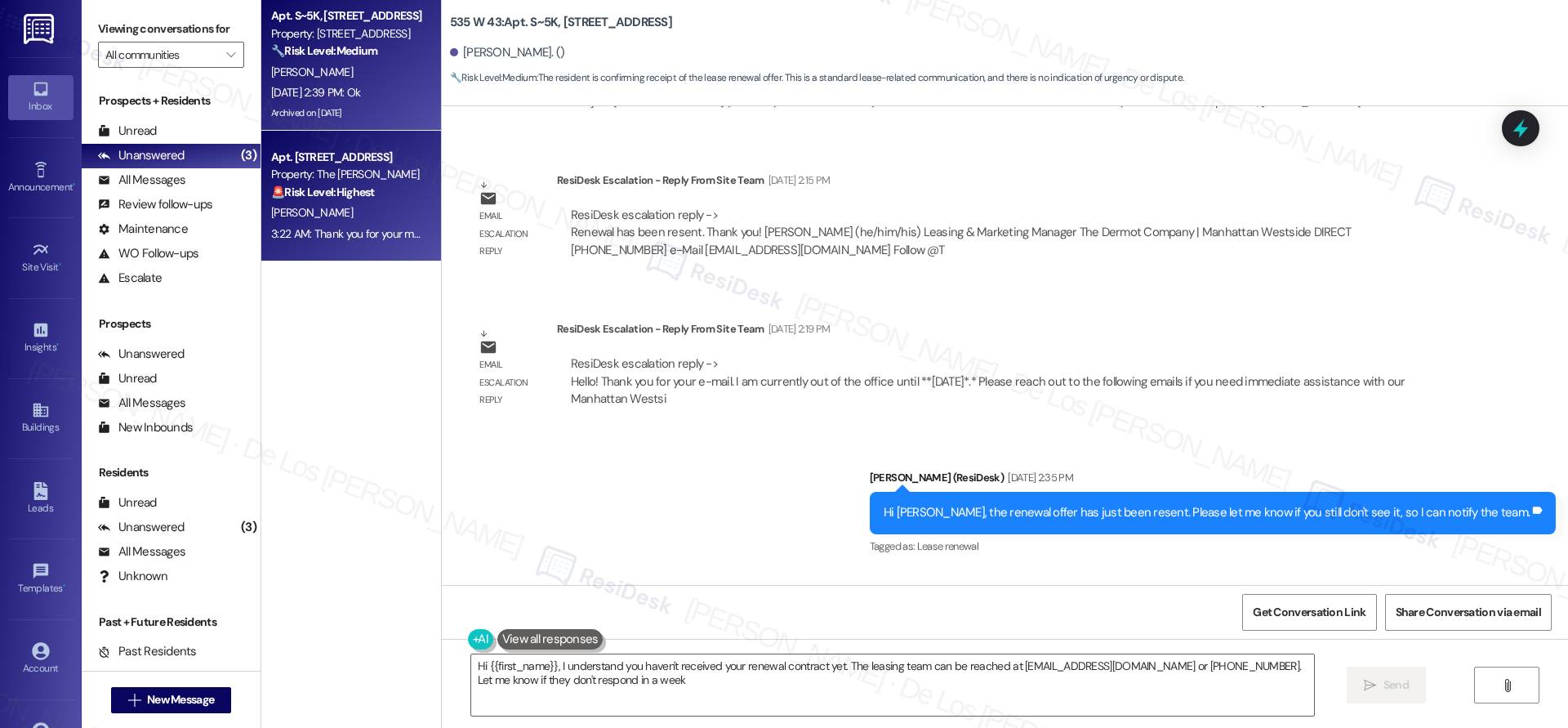
type textarea "Hi {{first_name}}, I understand you haven't received your renewal contract yet.…"
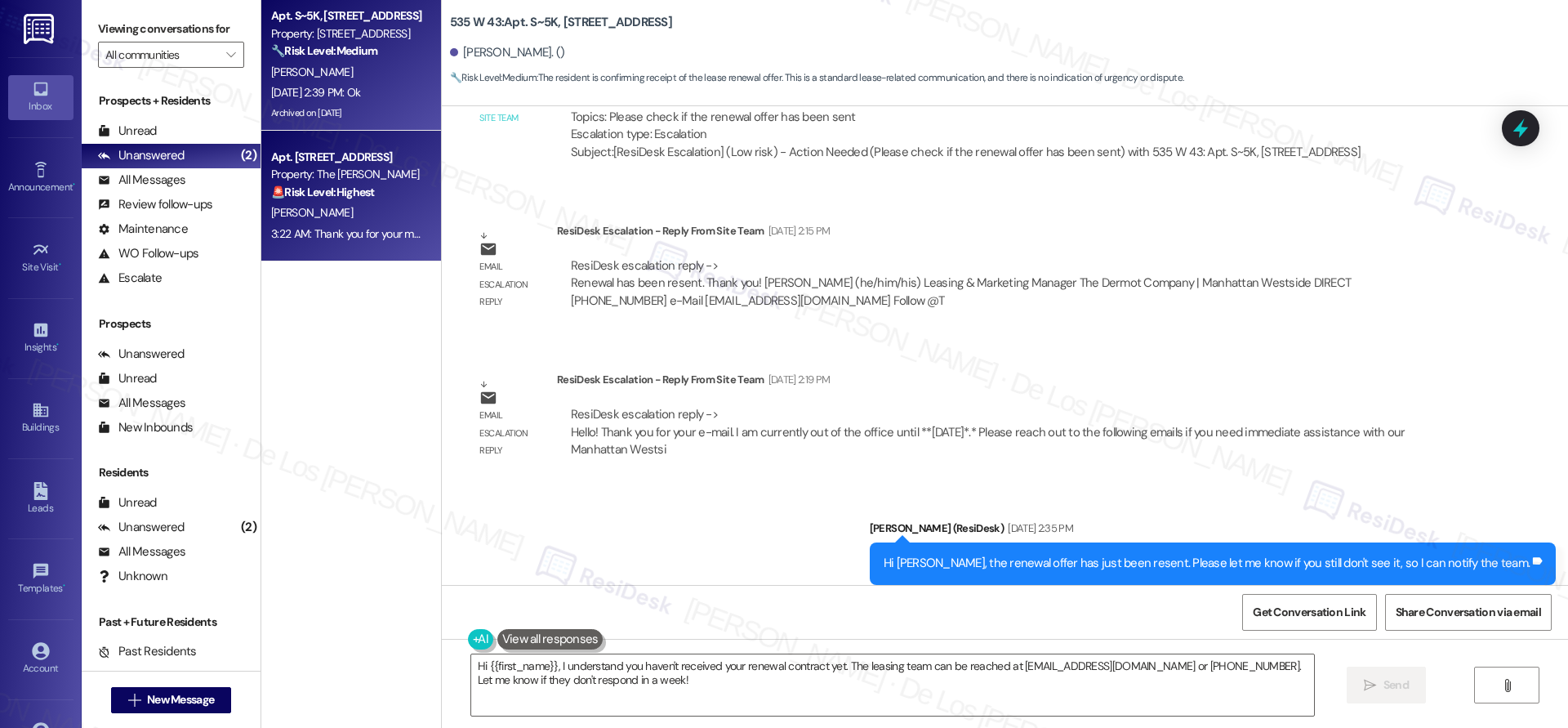
scroll to position [28415, 0]
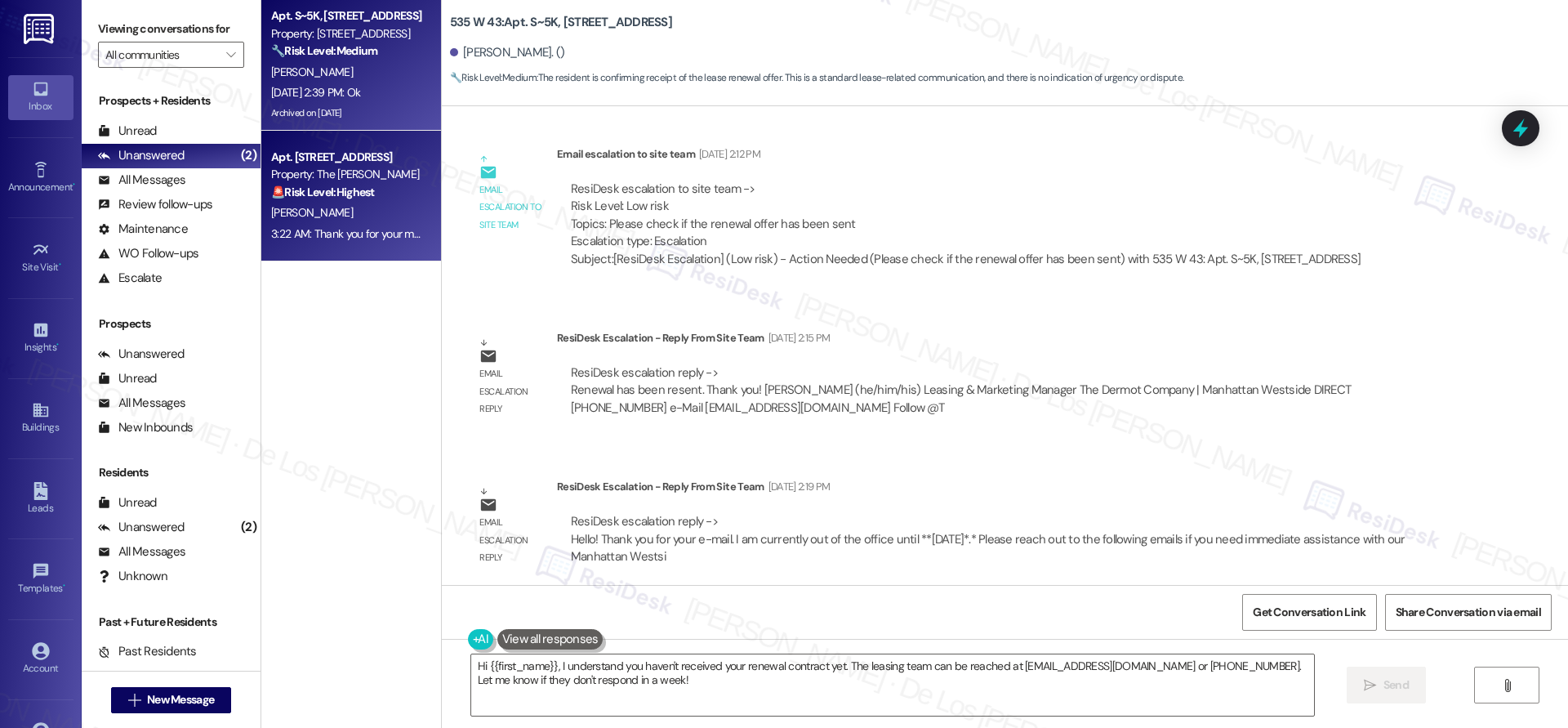
click at [342, 216] on div "[PERSON_NAME]" at bounding box center [347, 213] width 154 height 20
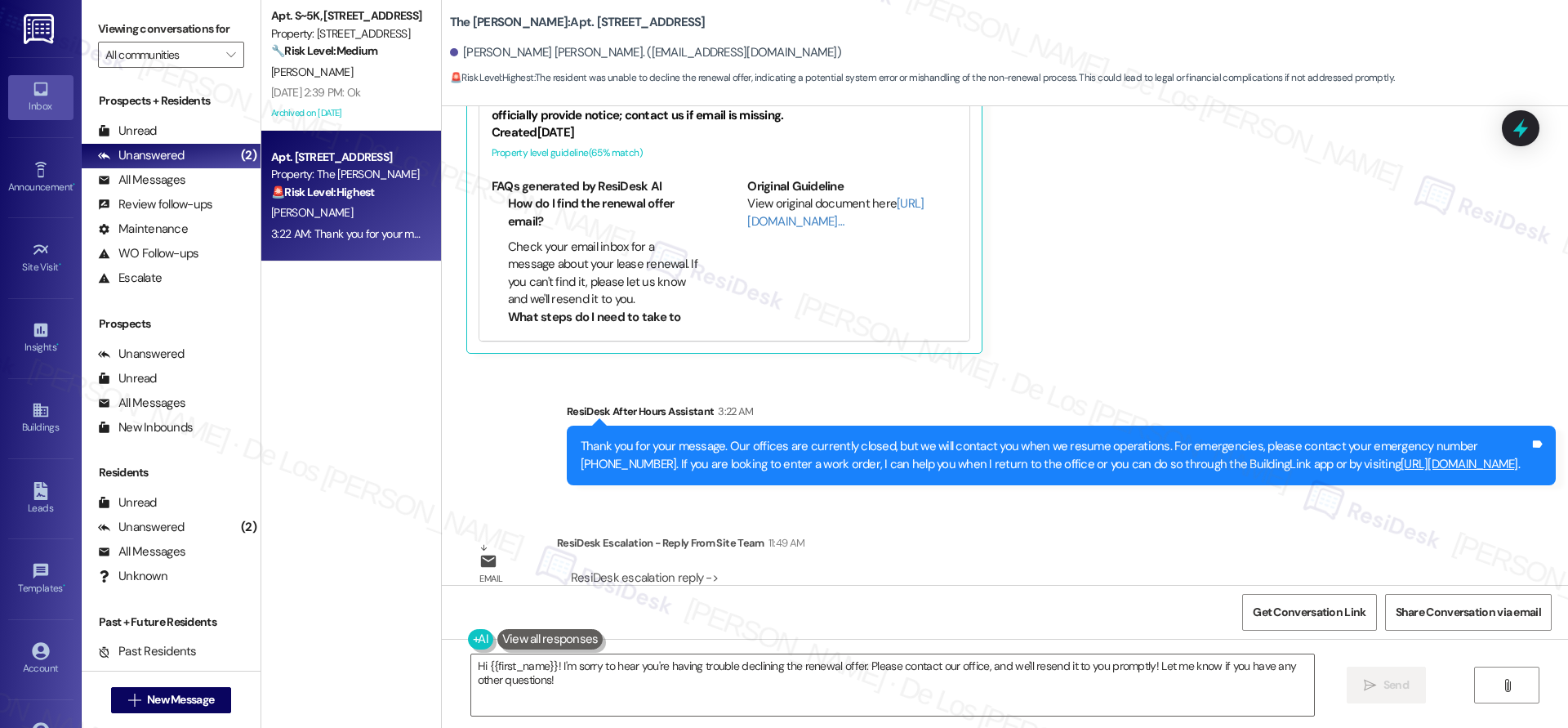
scroll to position [6130, 0]
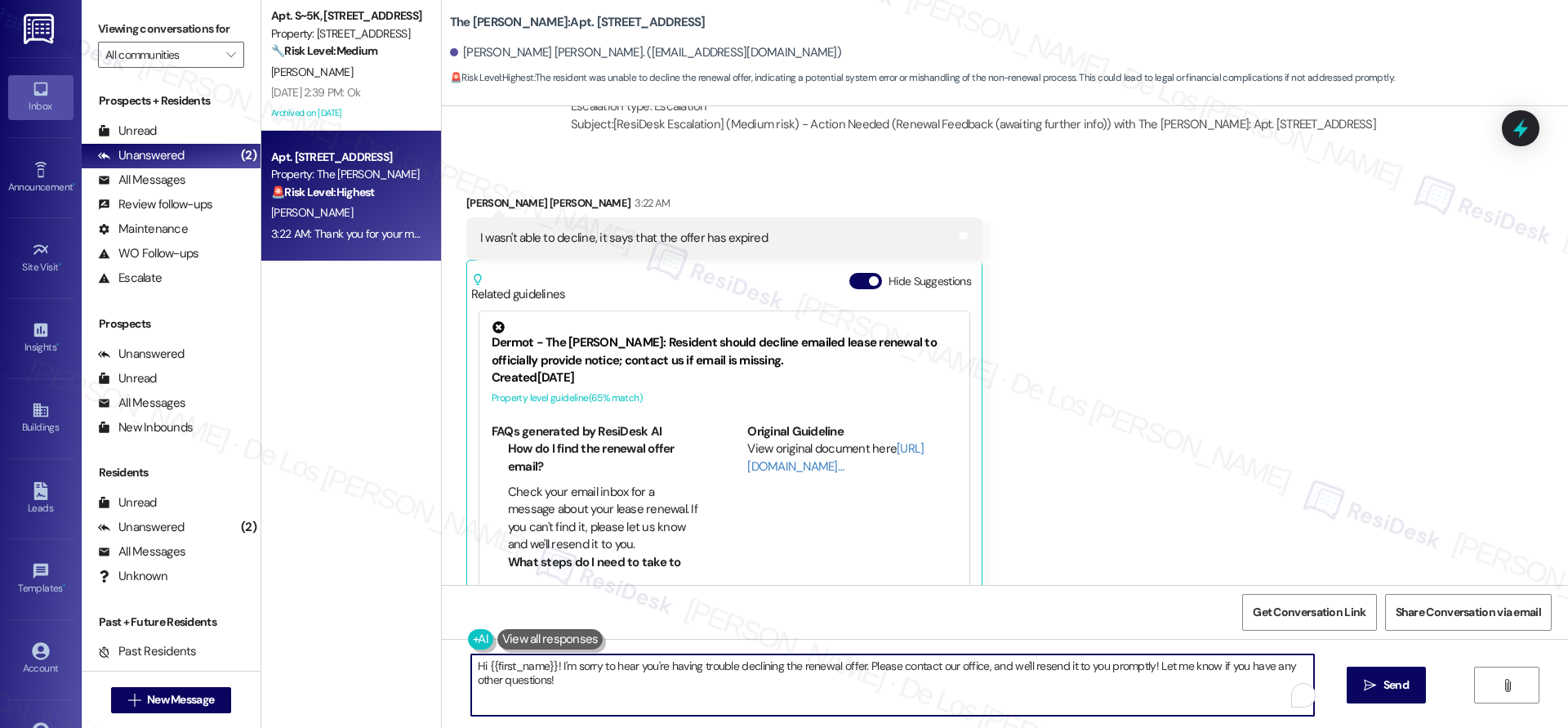
drag, startPoint x: 858, startPoint y: 668, endPoint x: 905, endPoint y: 692, distance: 52.8
click at [905, 692] on textarea "Hi {{first_name}}! I'm sorry to hear you're having trouble declining the renewa…" at bounding box center [892, 685] width 843 height 61
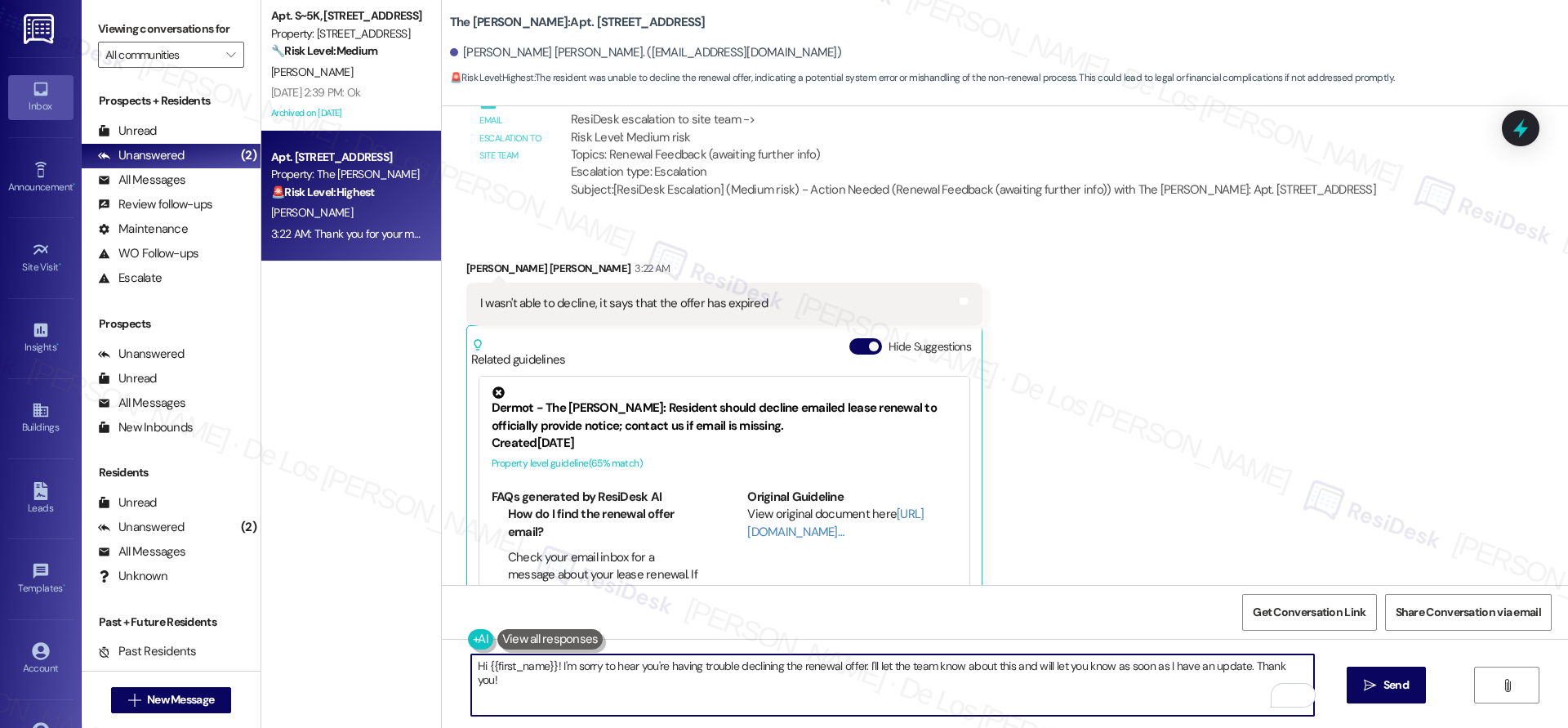
scroll to position [6421, 0]
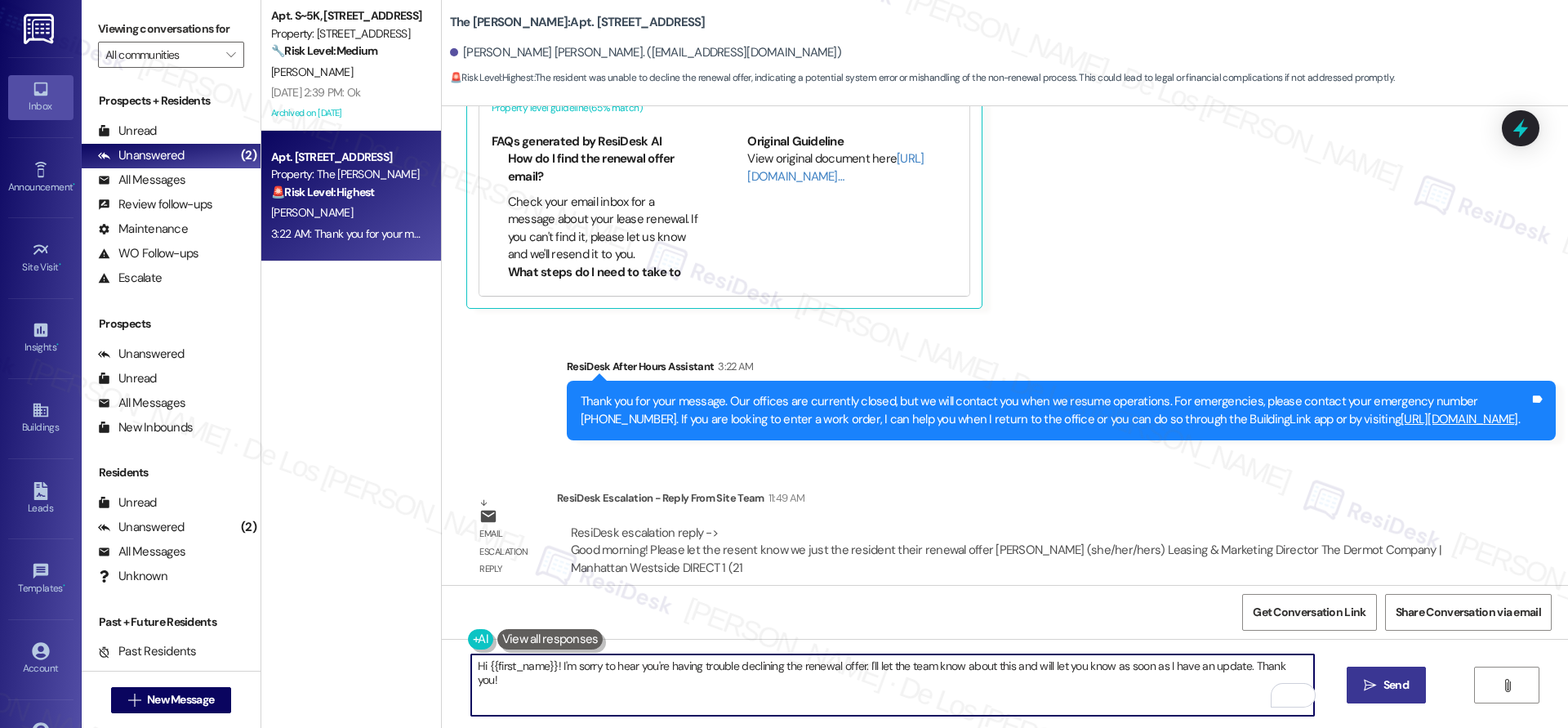
type textarea "Hi {{first_name}}! I'm sorry to hear you're having trouble declining the renewa…"
click at [1377, 679] on span " Send" at bounding box center [1386, 685] width 51 height 17
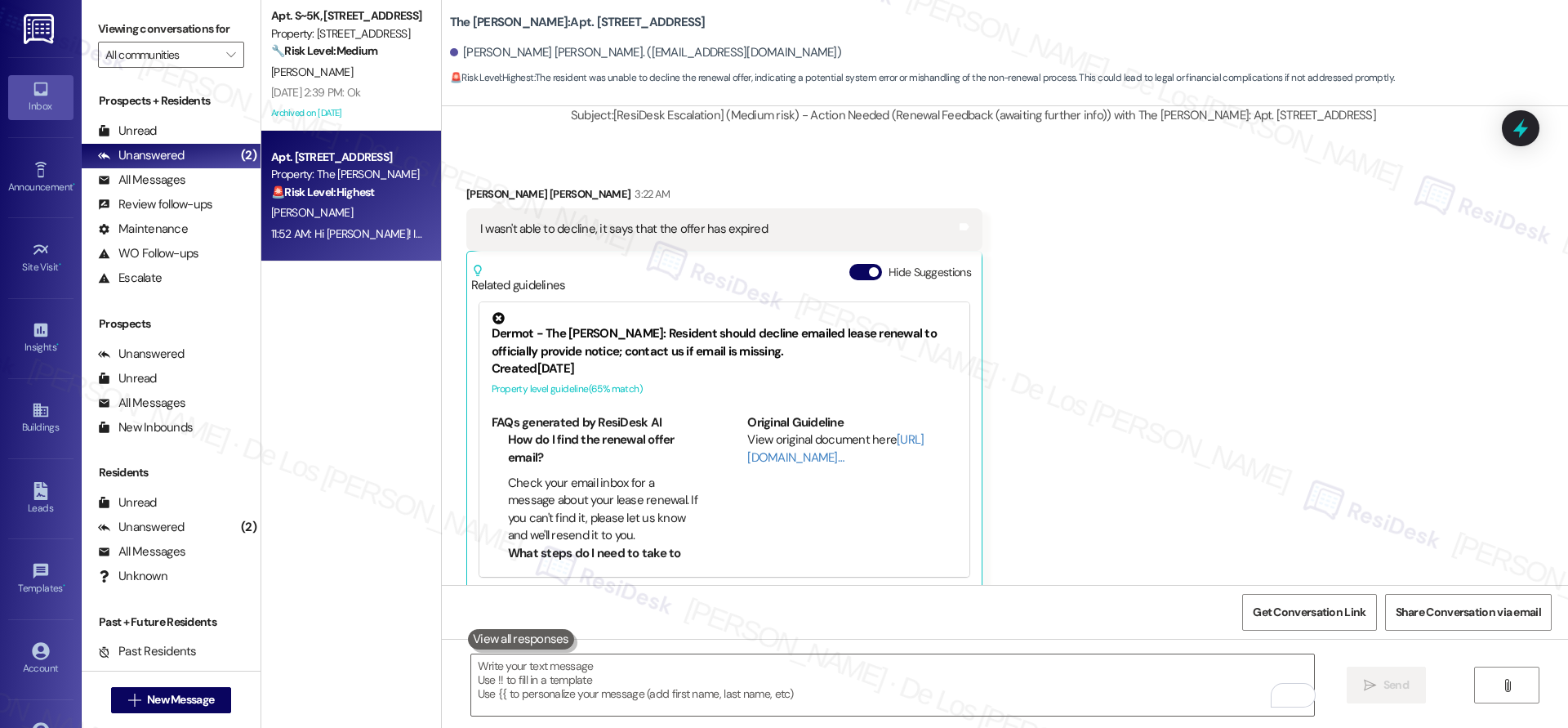
scroll to position [6534, 0]
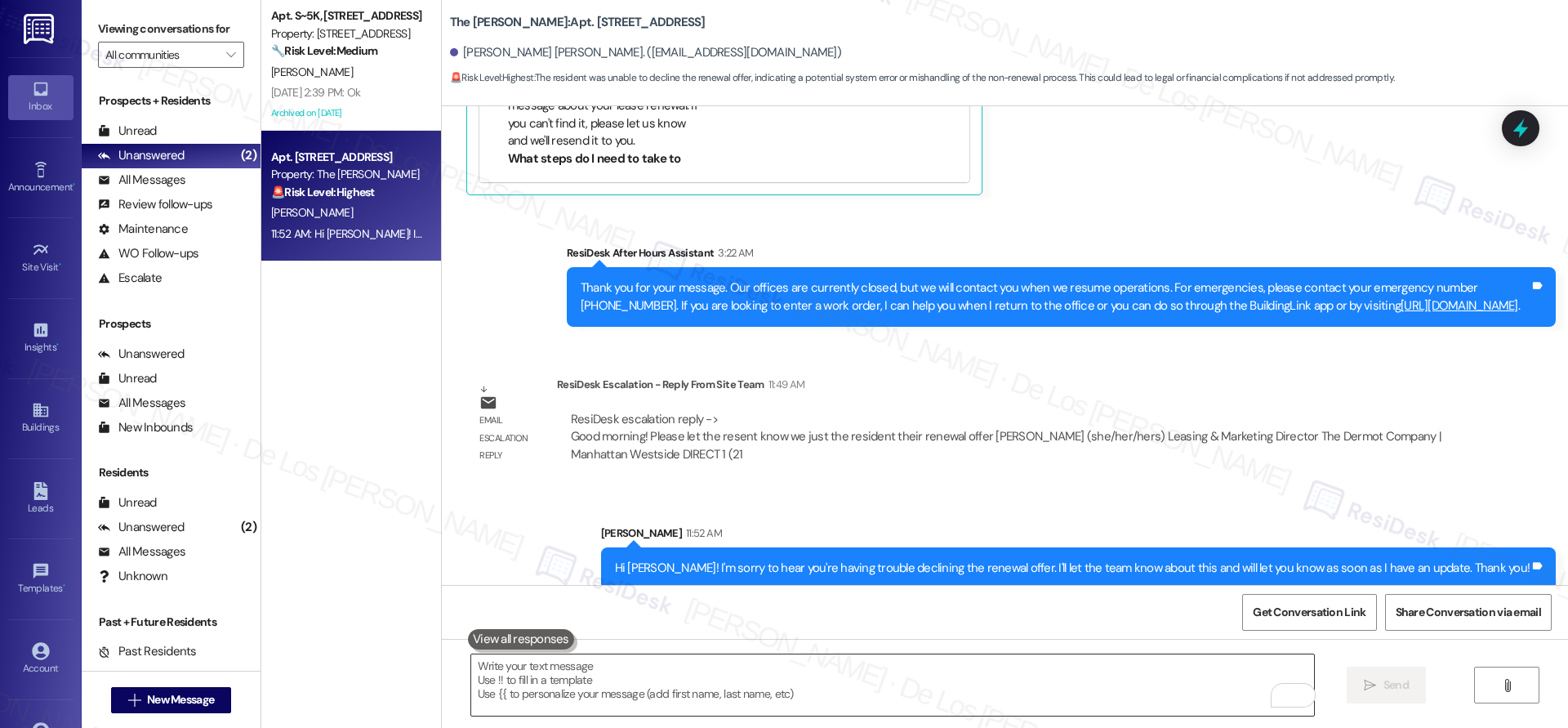
click at [609, 673] on textarea "To enrich screen reader interactions, please activate Accessibility in Grammarl…" at bounding box center [892, 685] width 843 height 61
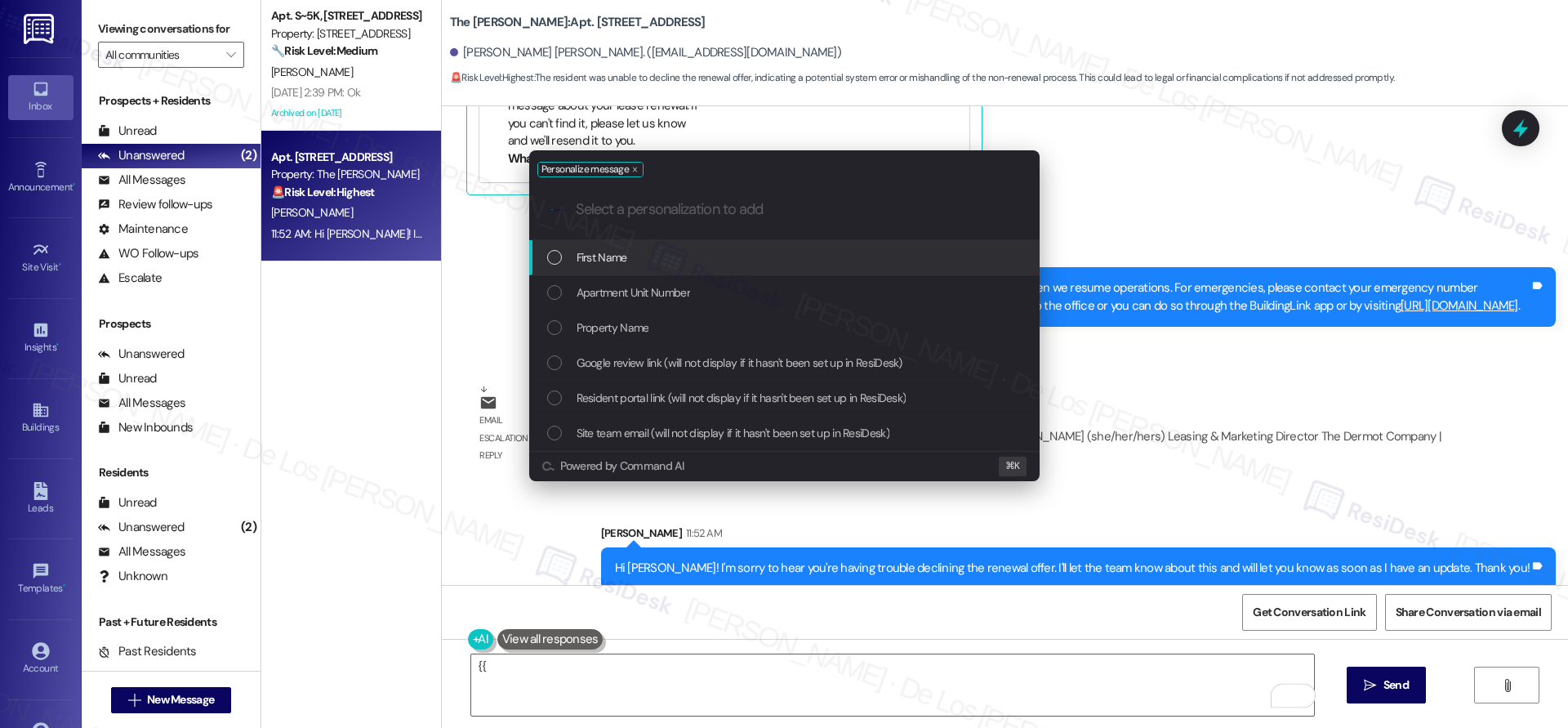
click at [632, 267] on div "First Name" at bounding box center [784, 258] width 511 height 35
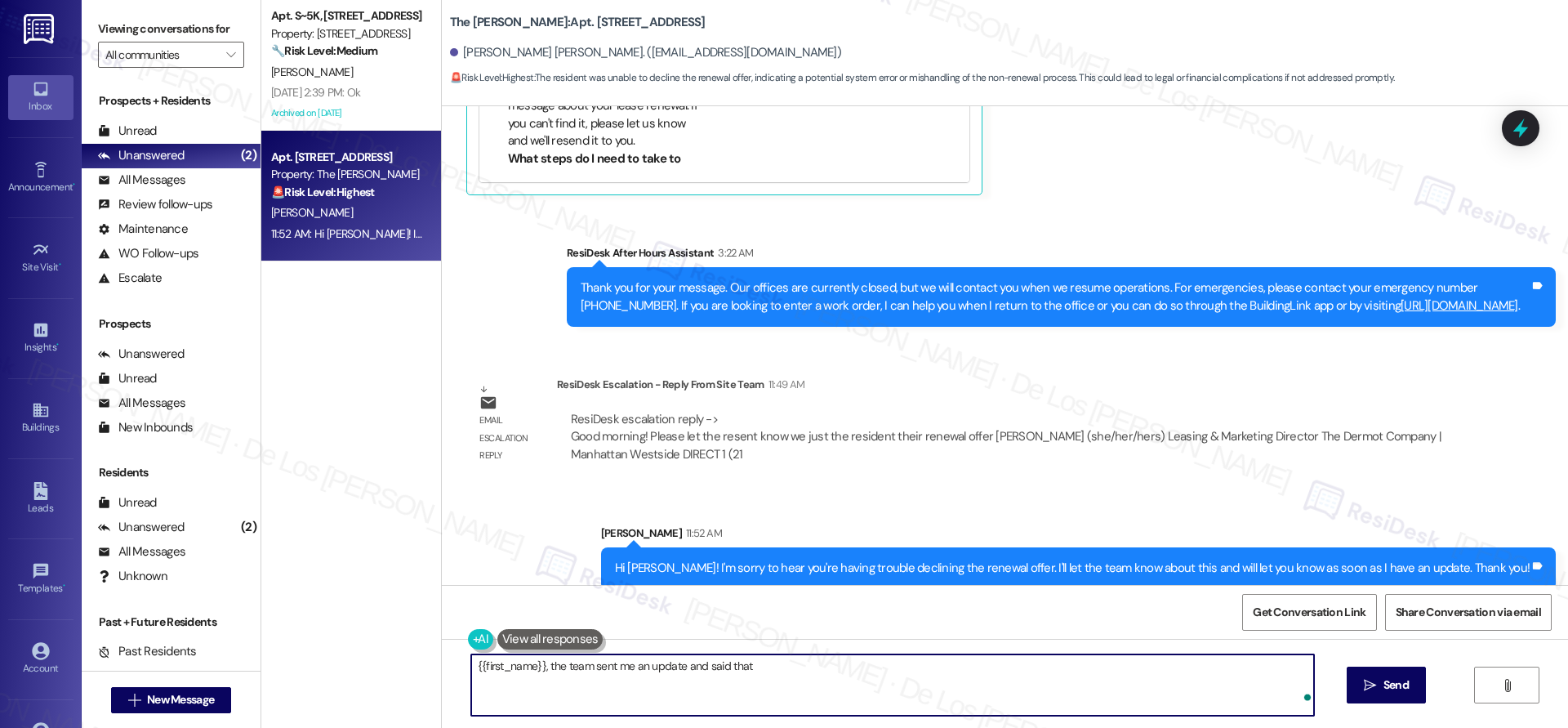
paste textarea "Good morning! Please let the resent know we just the resident their renewal off…"
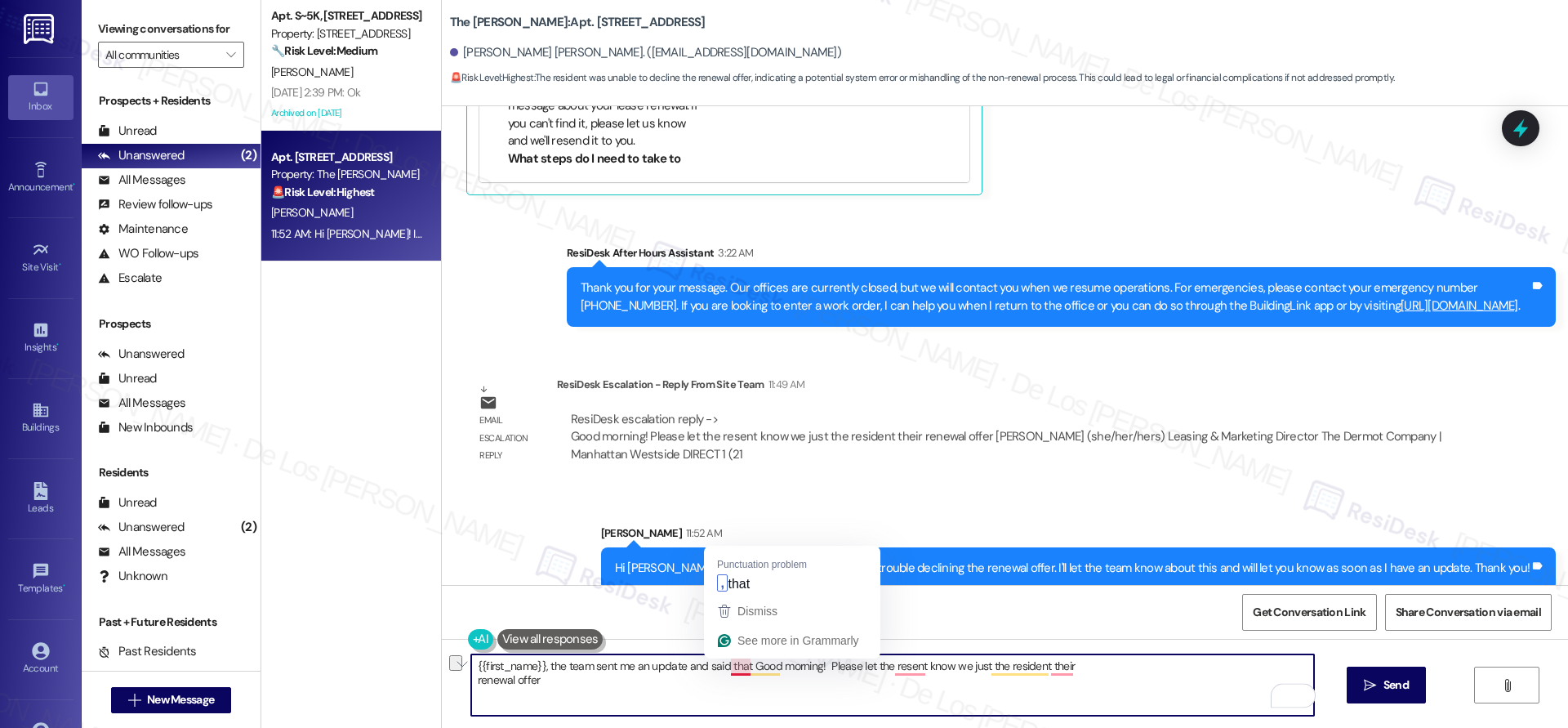
drag, startPoint x: 870, startPoint y: 667, endPoint x: 735, endPoint y: 670, distance: 135.0
click at [732, 671] on textarea "{{first_name}}, the team sent me an update and said that Good morning! Please l…" at bounding box center [892, 685] width 843 height 61
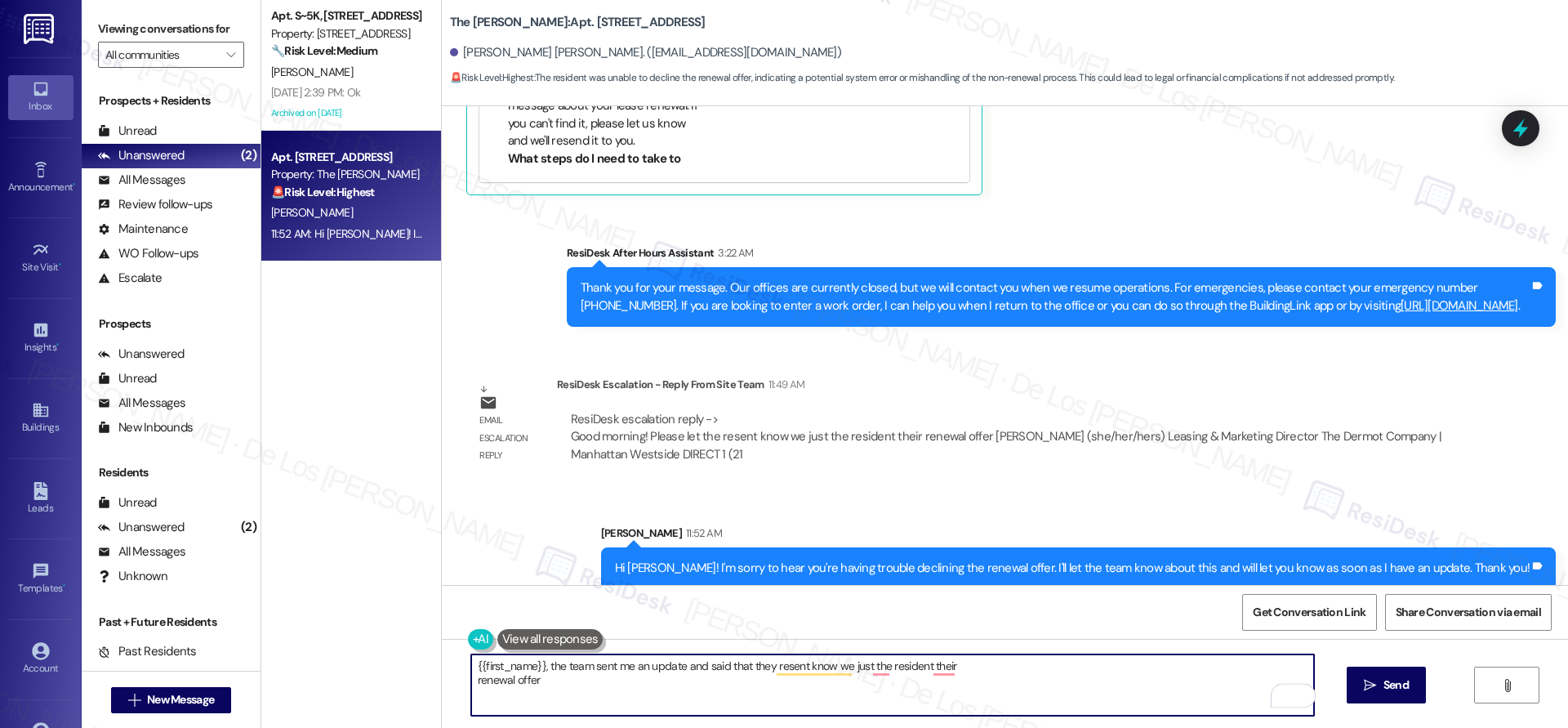
click at [471, 680] on textarea "{{first_name}}, the team sent me an update and said that they resent know we ju…" at bounding box center [892, 685] width 843 height 61
drag, startPoint x: 919, startPoint y: 669, endPoint x: 823, endPoint y: 661, distance: 96.3
click at [796, 667] on textarea "{{first_name}}, the team sent me an update and said that they resent know we ju…" at bounding box center [892, 685] width 843 height 61
type textarea "{{first_name}}, the team sent me an update and said that they resent your renew…"
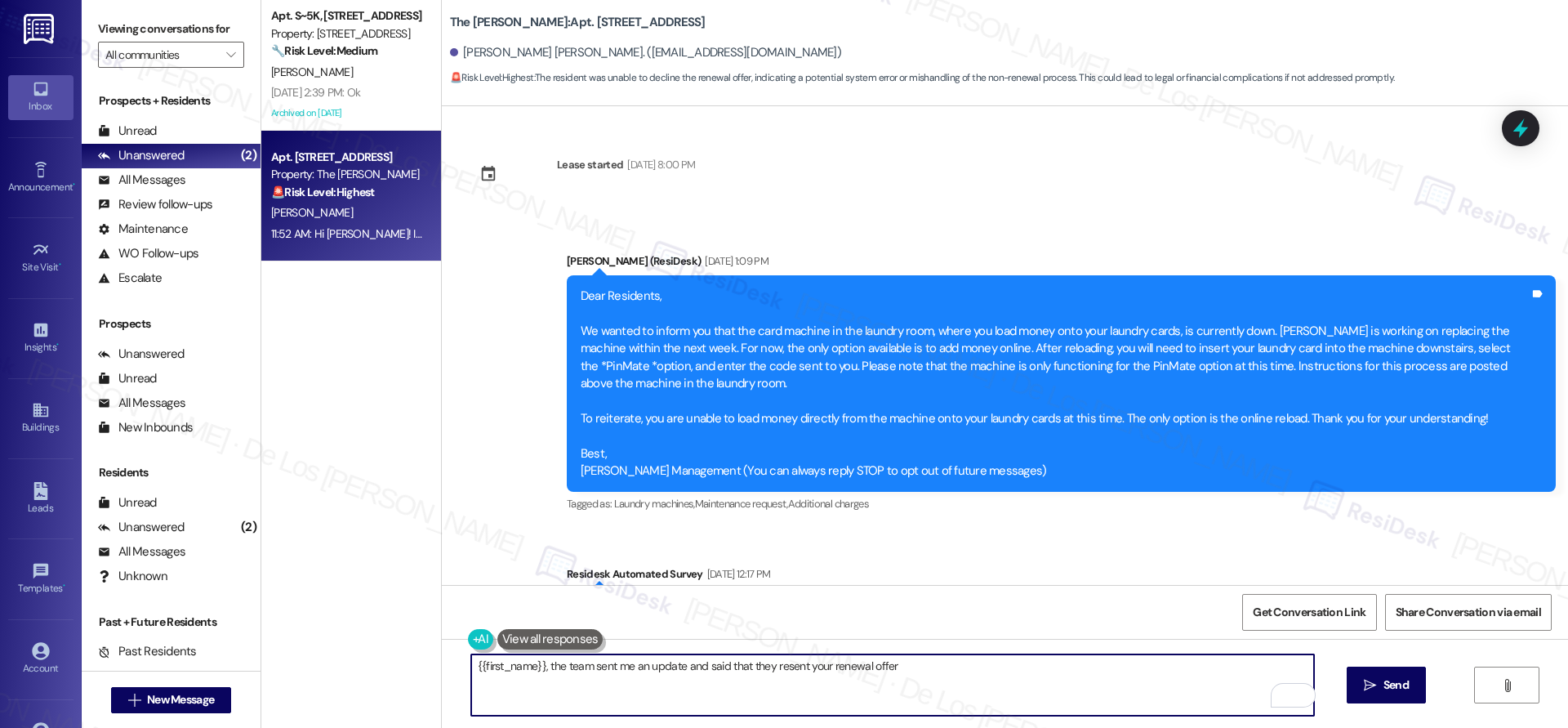
scroll to position [6534, 0]
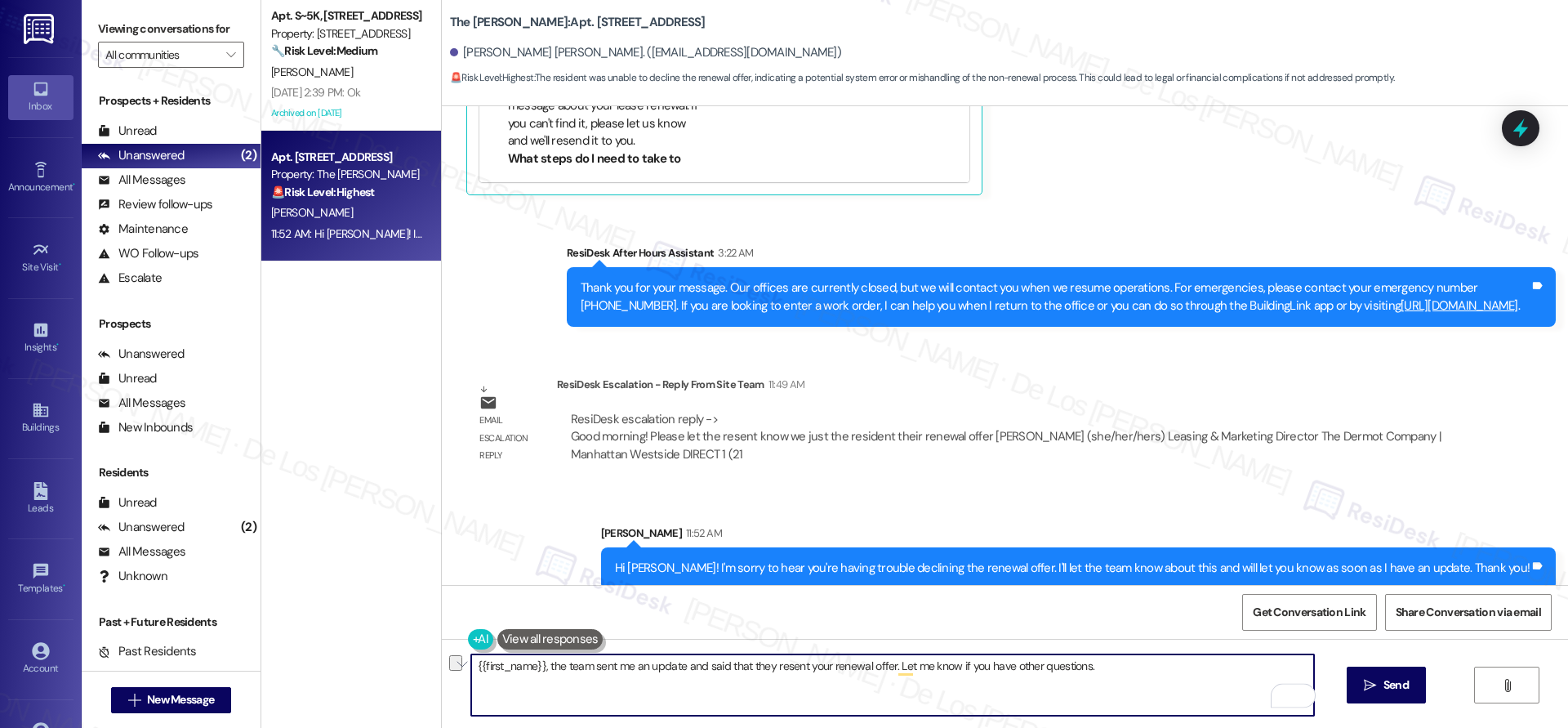
type textarea "{{first_name}}, the team sent me an update and said that they resent your renew…"
click at [689, 688] on textarea "{{first_name}}, the team sent me an update and said that they resent your renew…" at bounding box center [892, 685] width 843 height 61
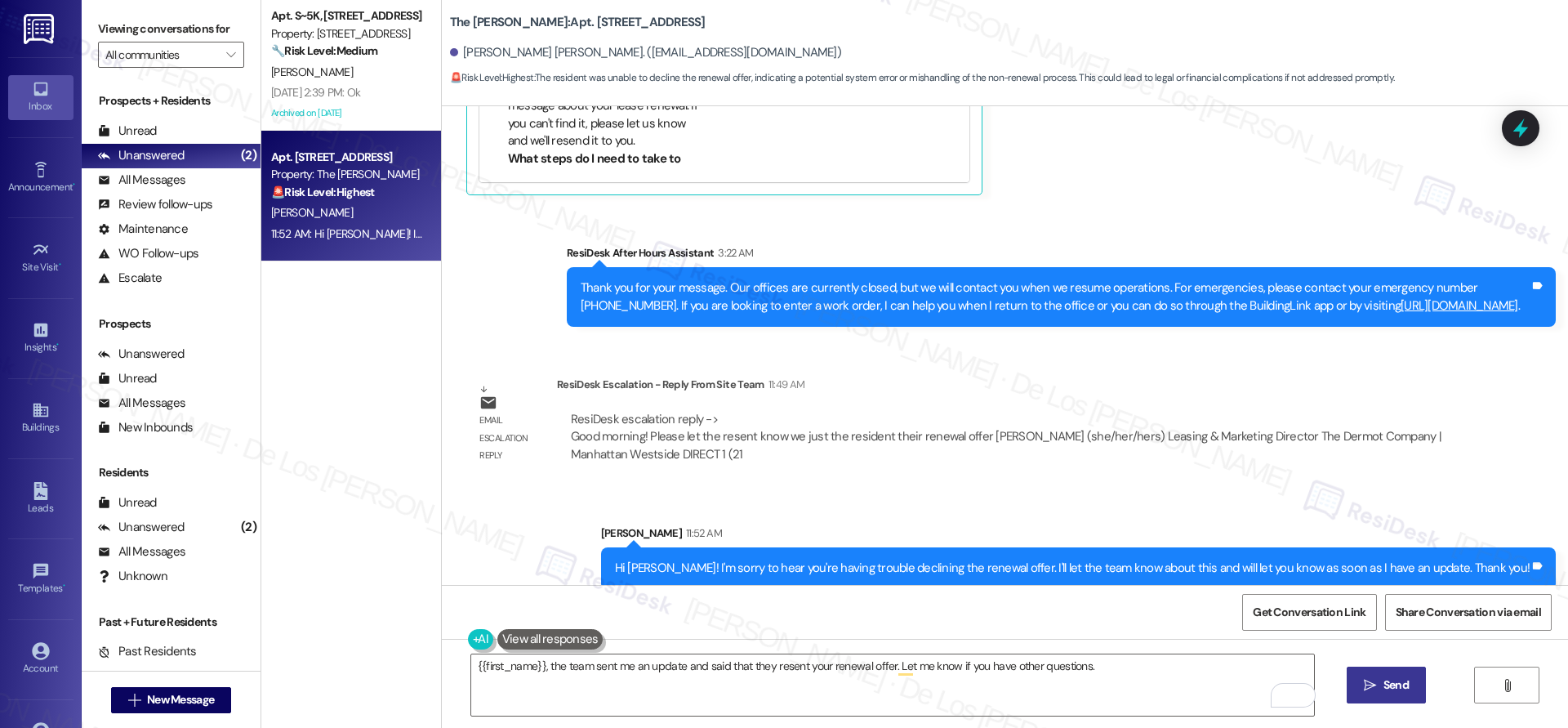
click at [1380, 687] on span "Send" at bounding box center [1396, 685] width 32 height 17
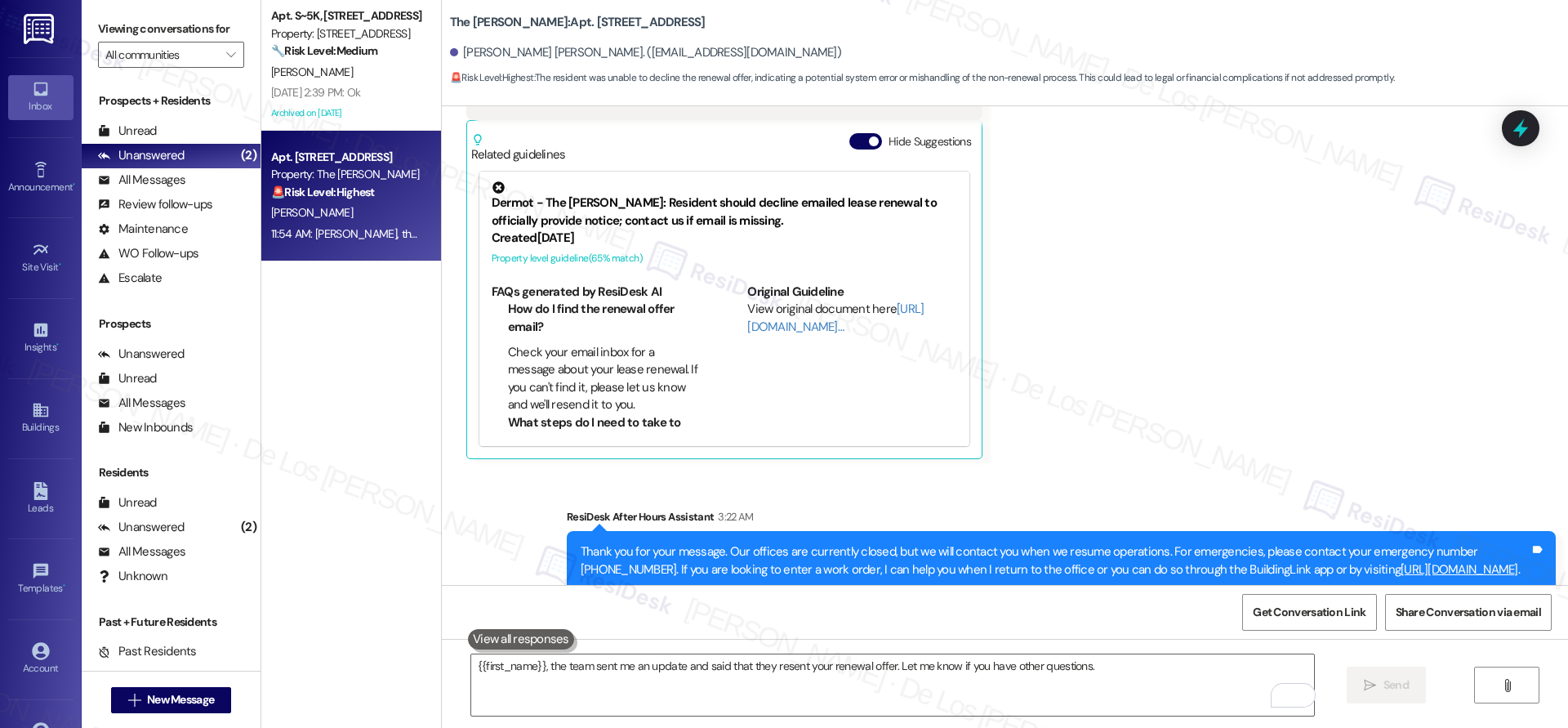
scroll to position [6647, 0]
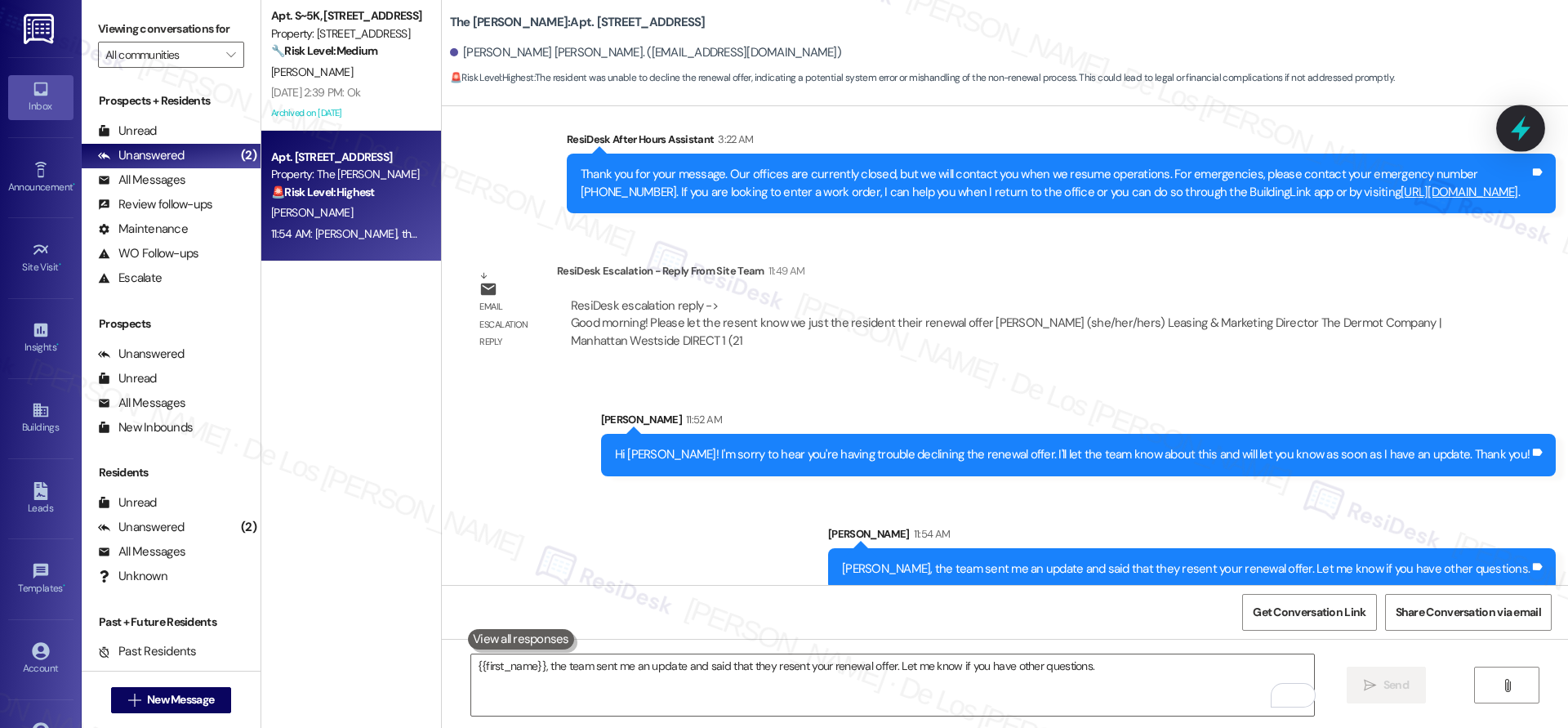
click at [1510, 124] on icon at bounding box center [1520, 128] width 27 height 27
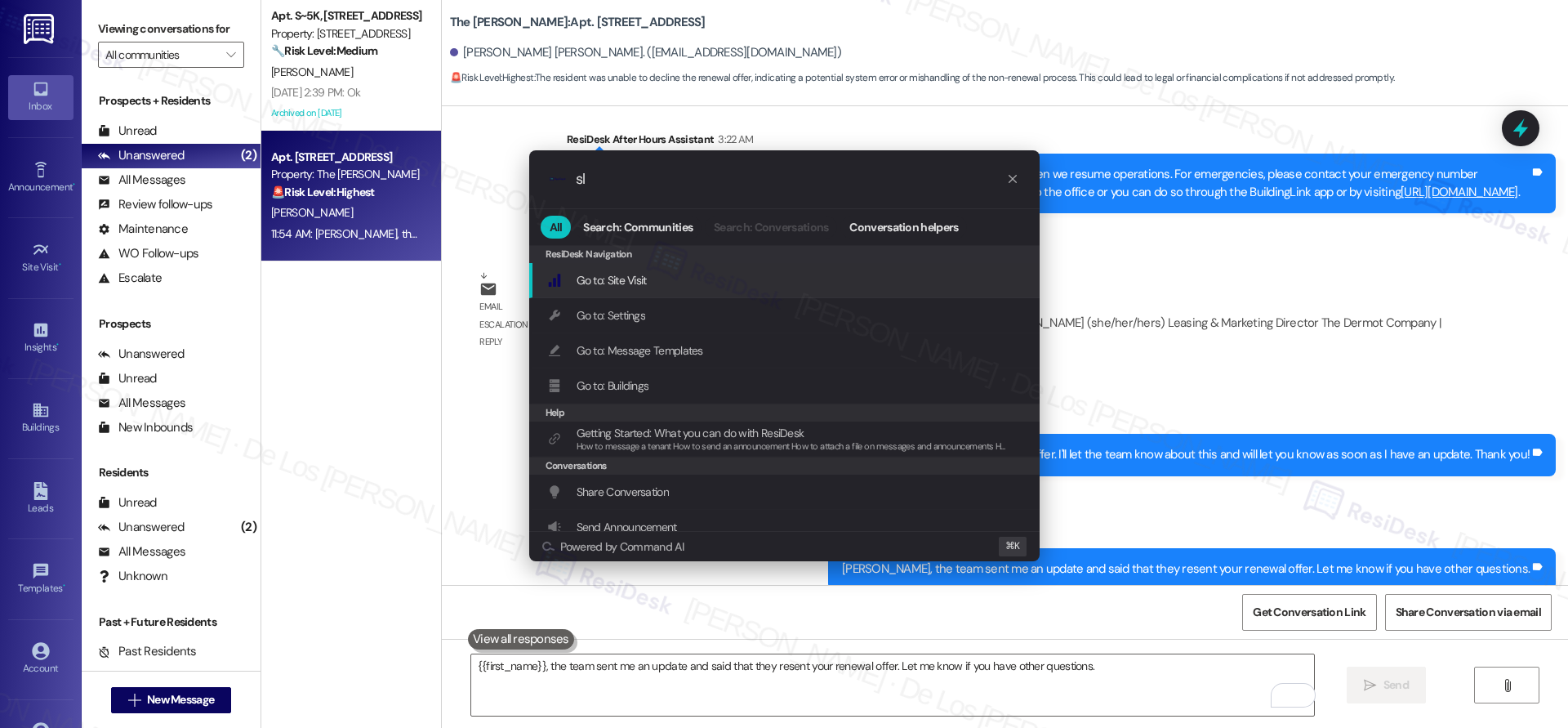
type input "sla"
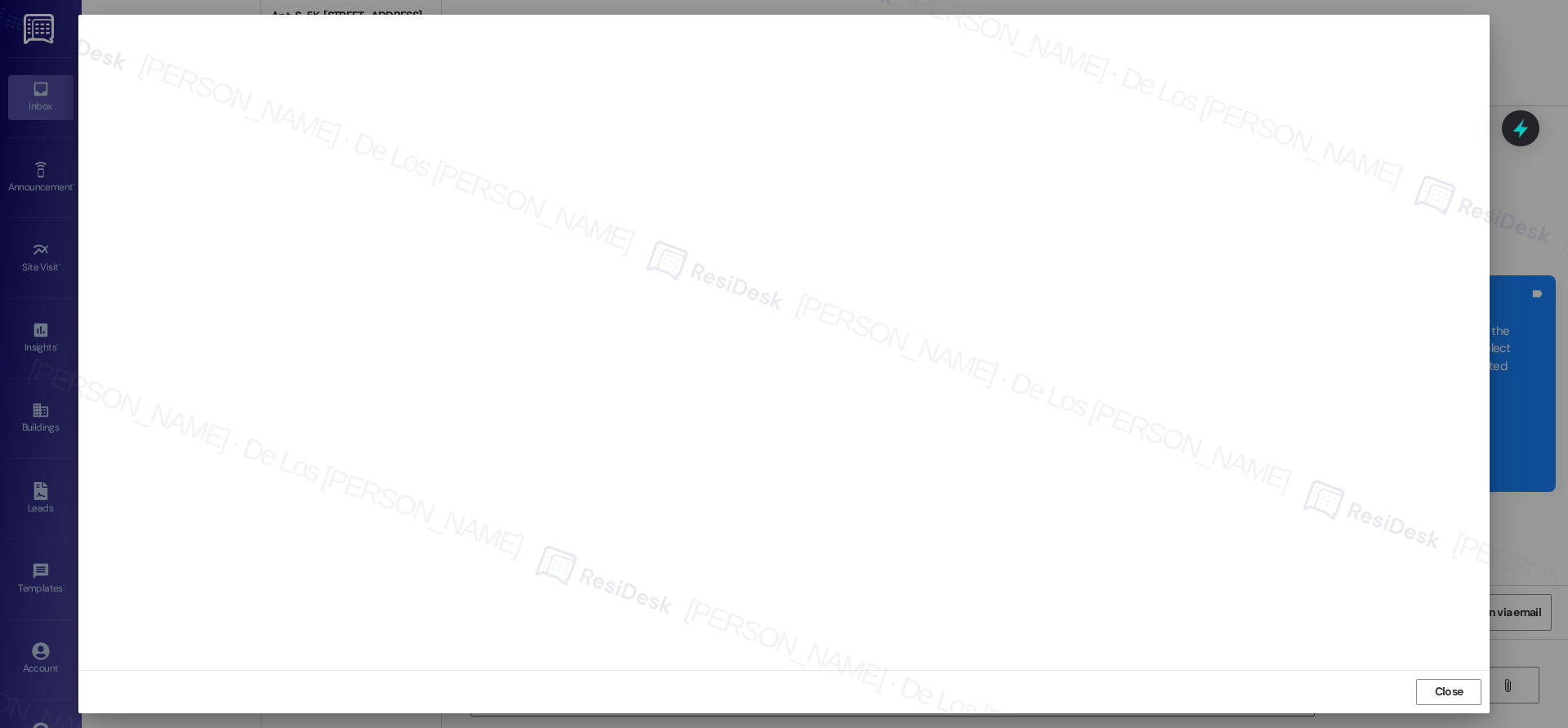
scroll to position [6647, 0]
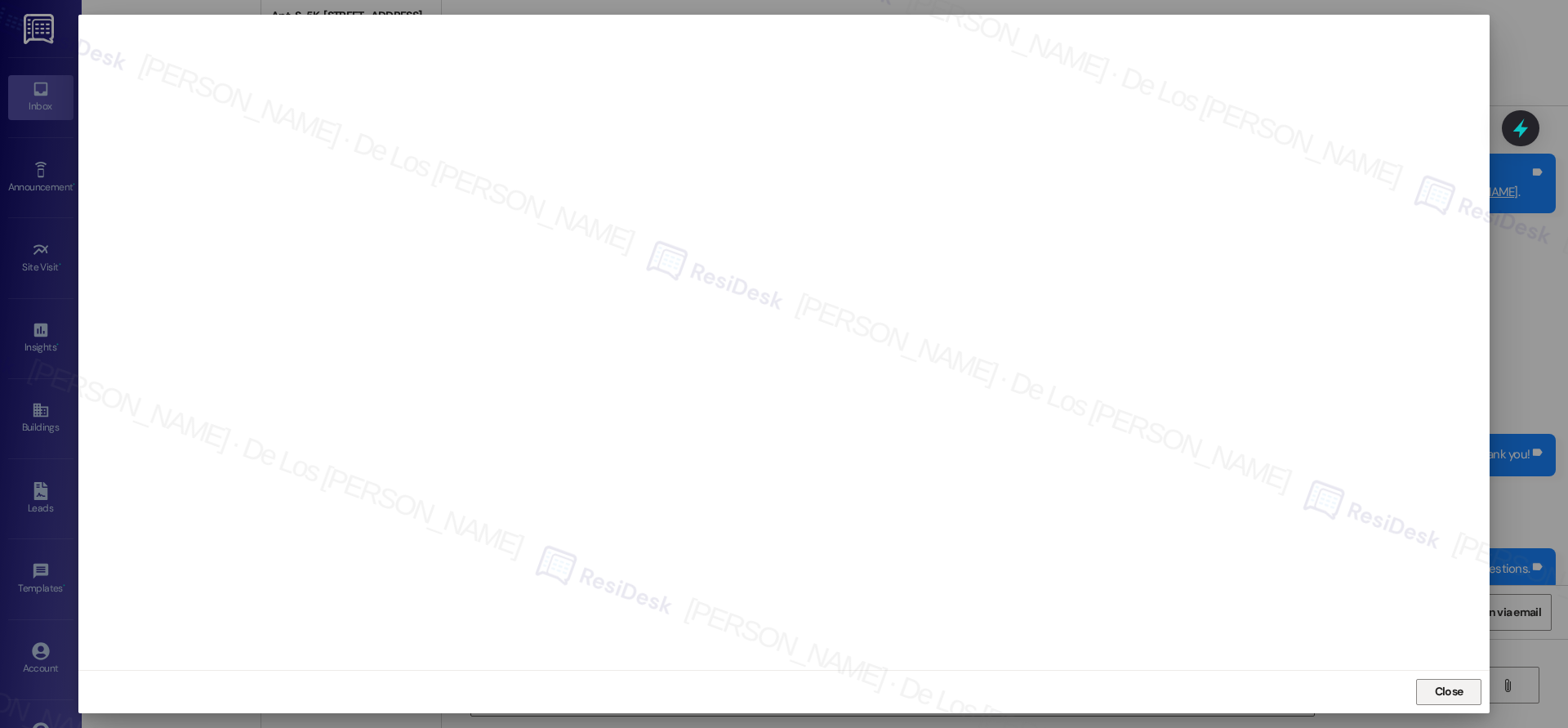
click at [1451, 690] on span "Close" at bounding box center [1449, 691] width 28 height 17
